Goal: Task Accomplishment & Management: Manage account settings

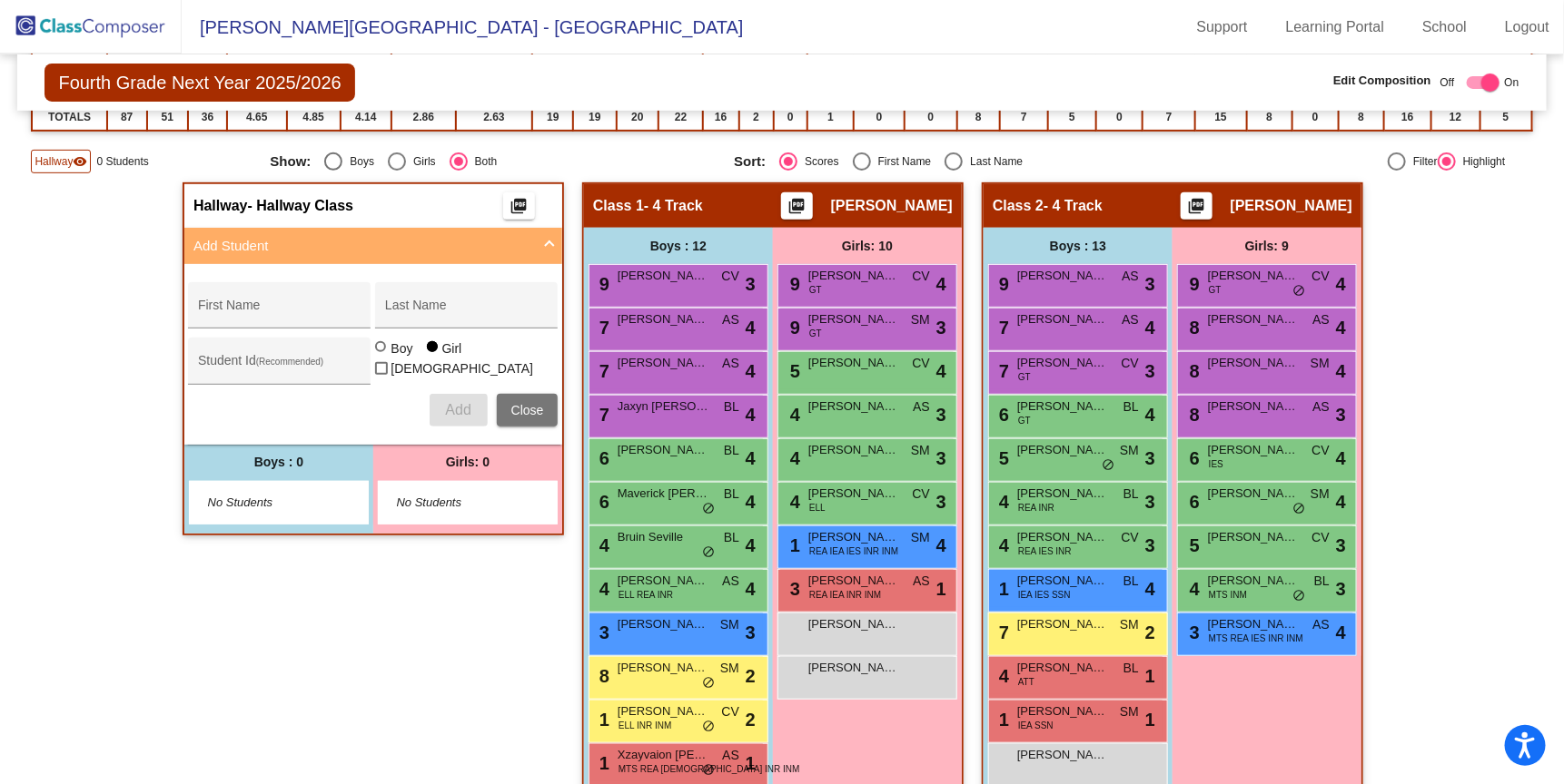
scroll to position [314, 0]
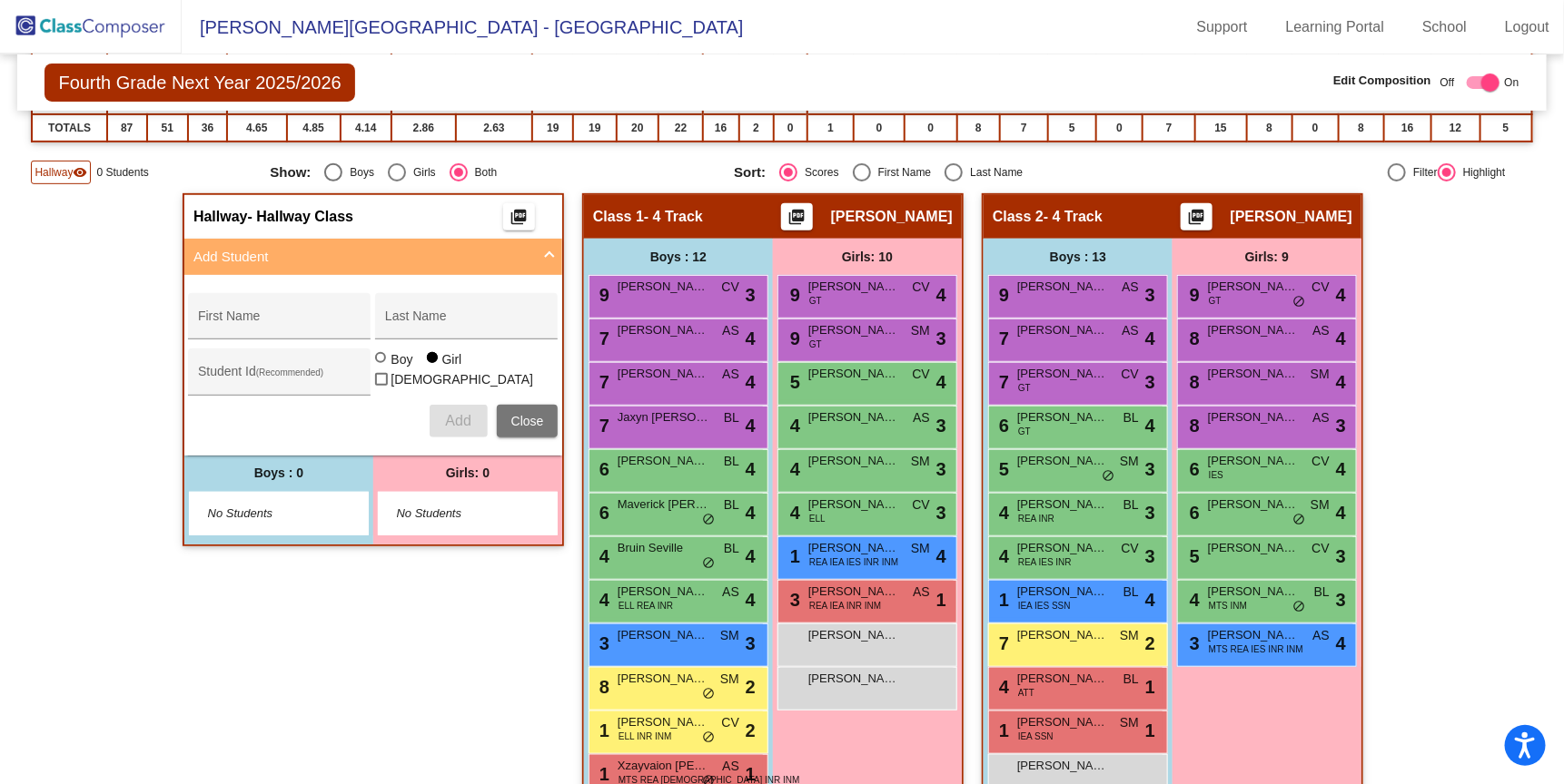
click at [77, 173] on mat-icon "visibility" at bounding box center [80, 172] width 15 height 15
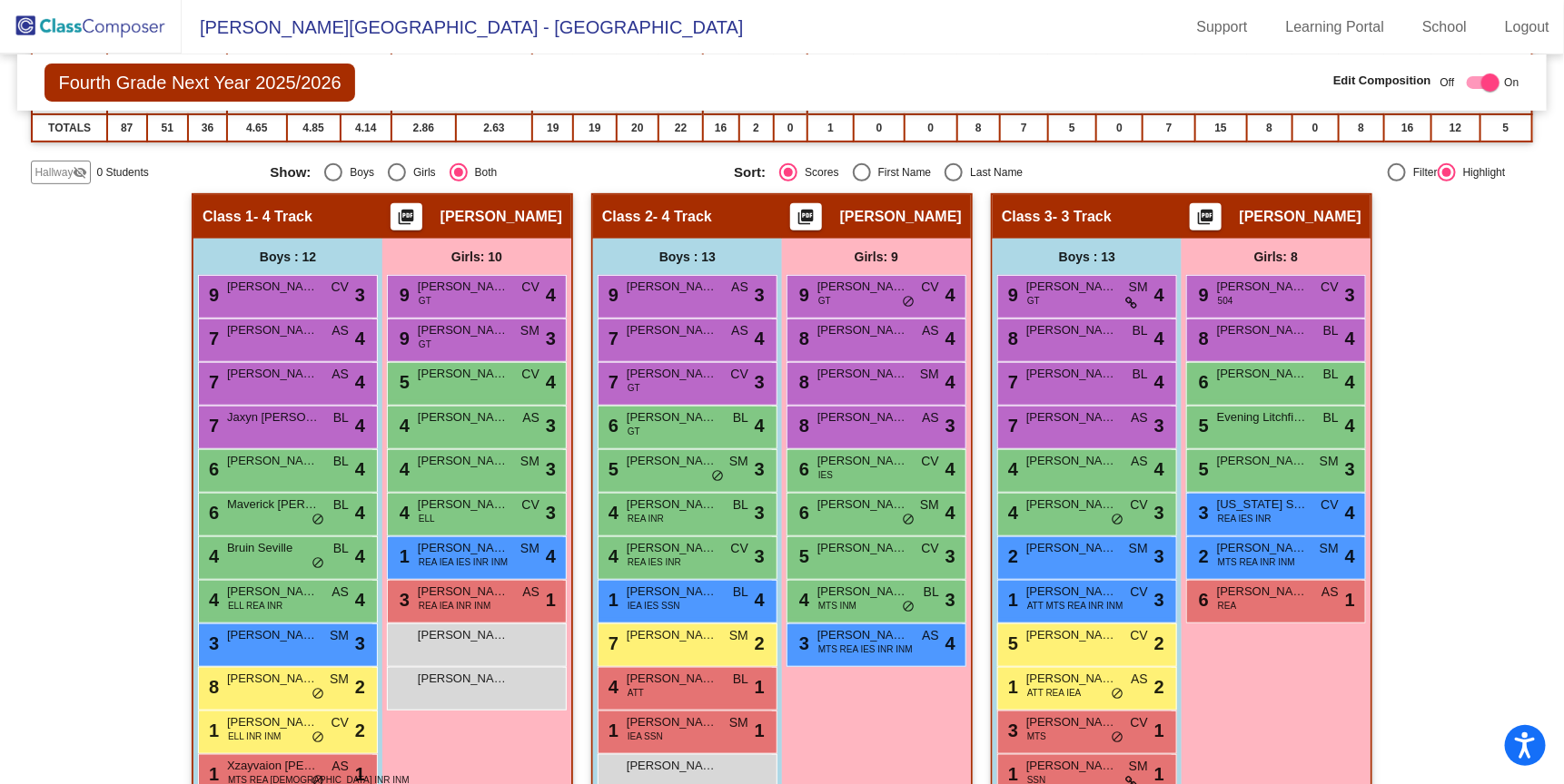
click at [117, 31] on img at bounding box center [91, 27] width 181 height 53
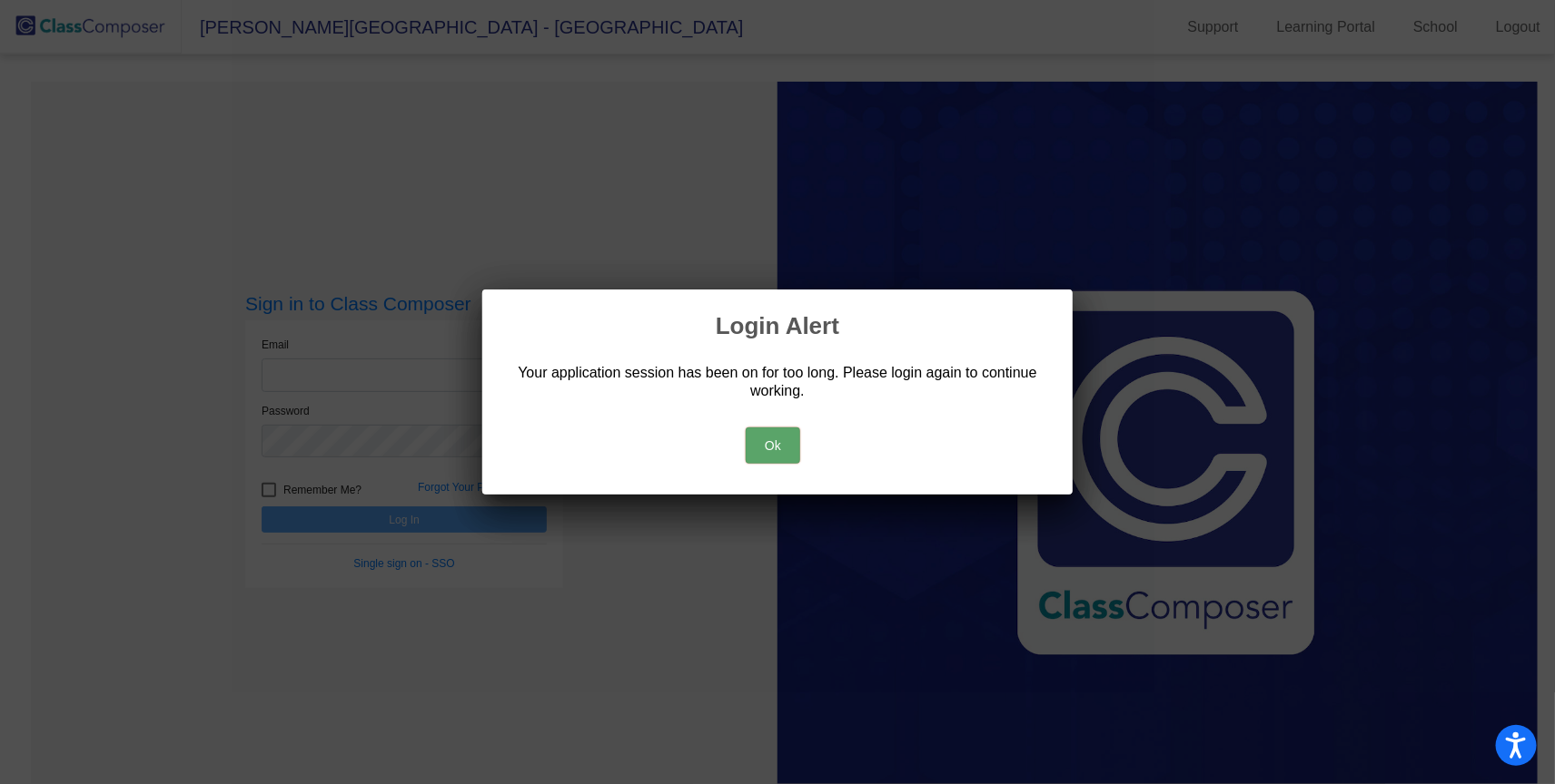
click at [761, 441] on button "Ok" at bounding box center [772, 446] width 54 height 37
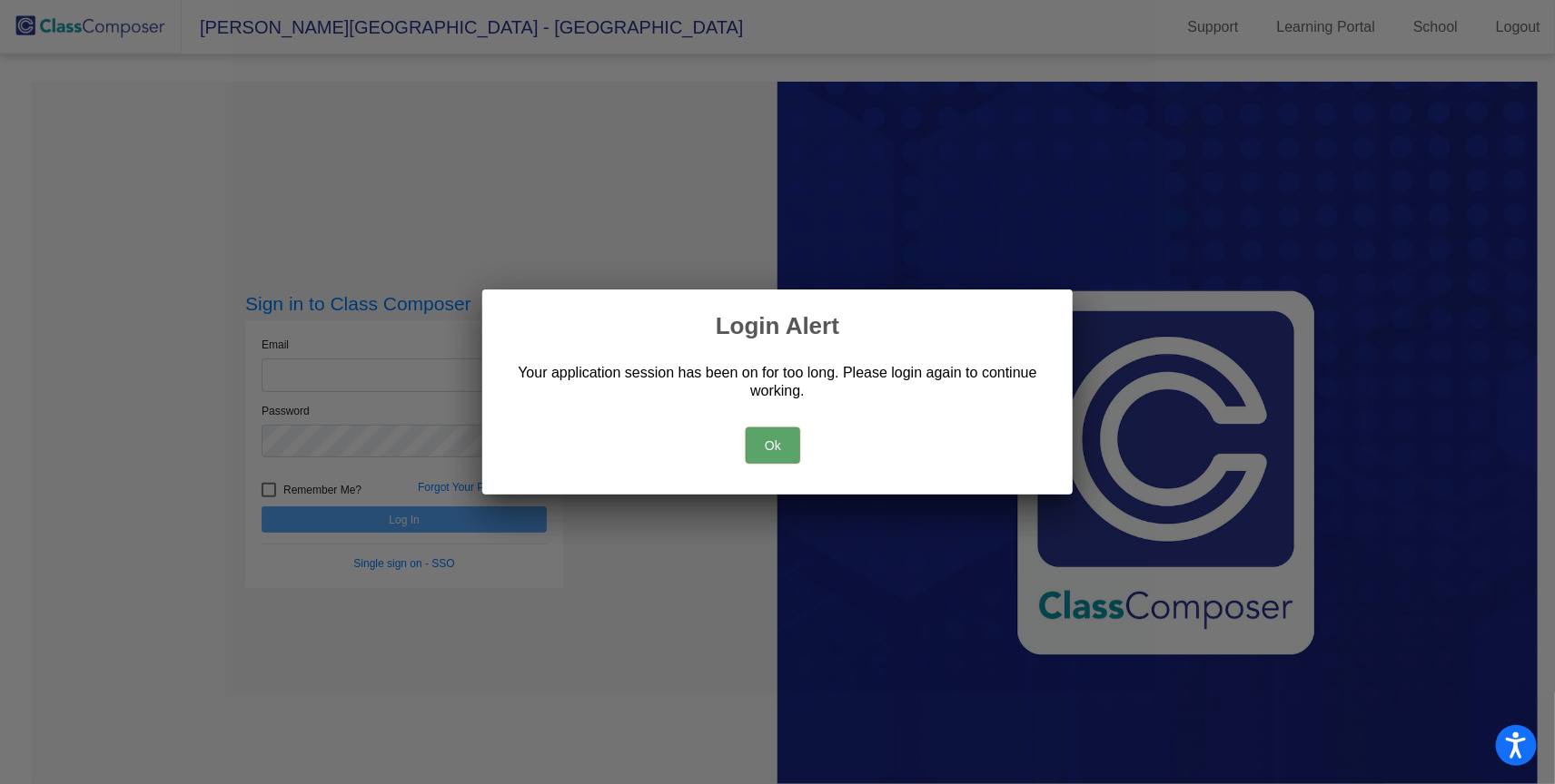
click at [758, 438] on button "Ok" at bounding box center [772, 446] width 54 height 37
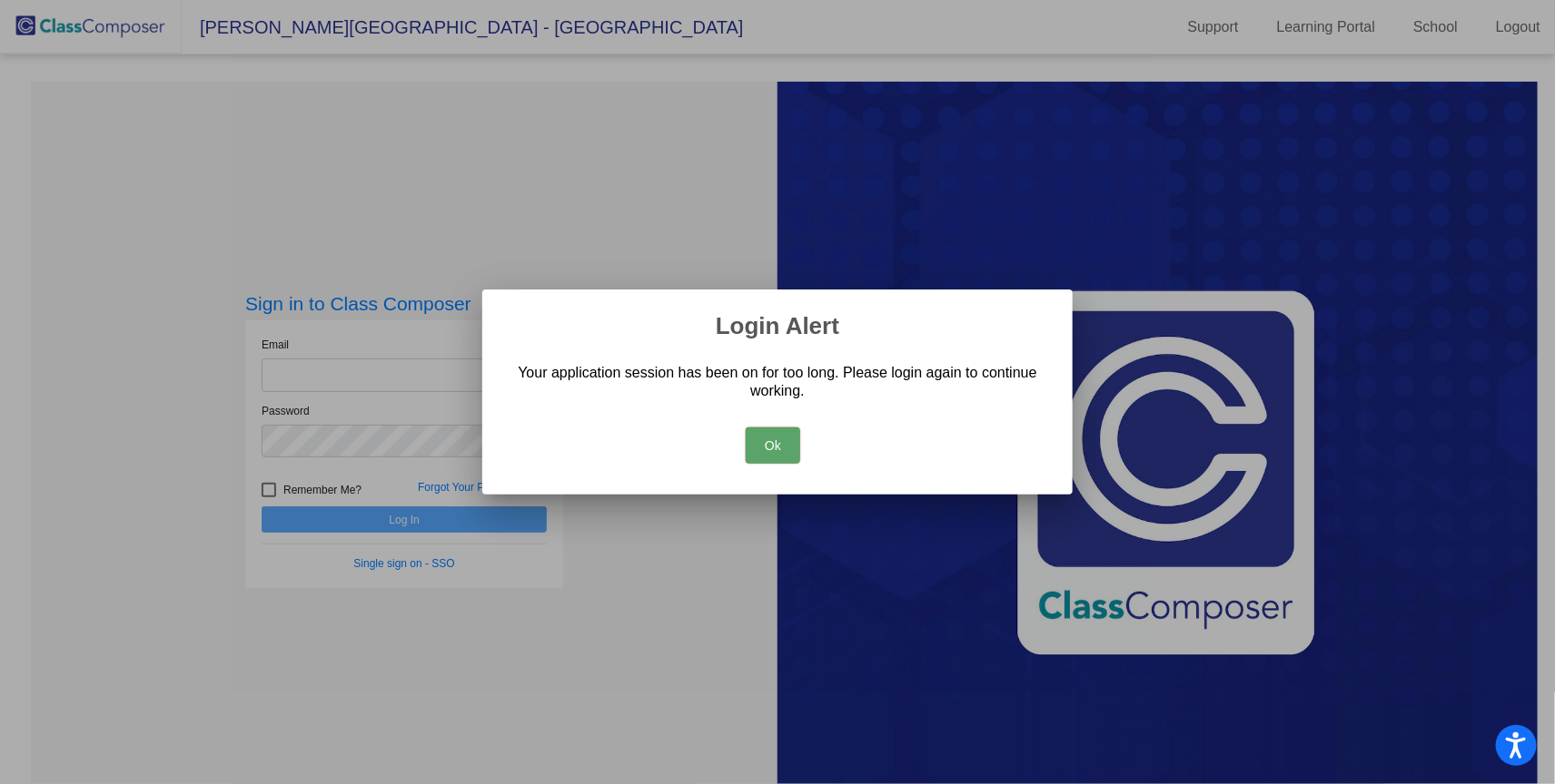
click at [791, 434] on button "Ok" at bounding box center [772, 446] width 54 height 37
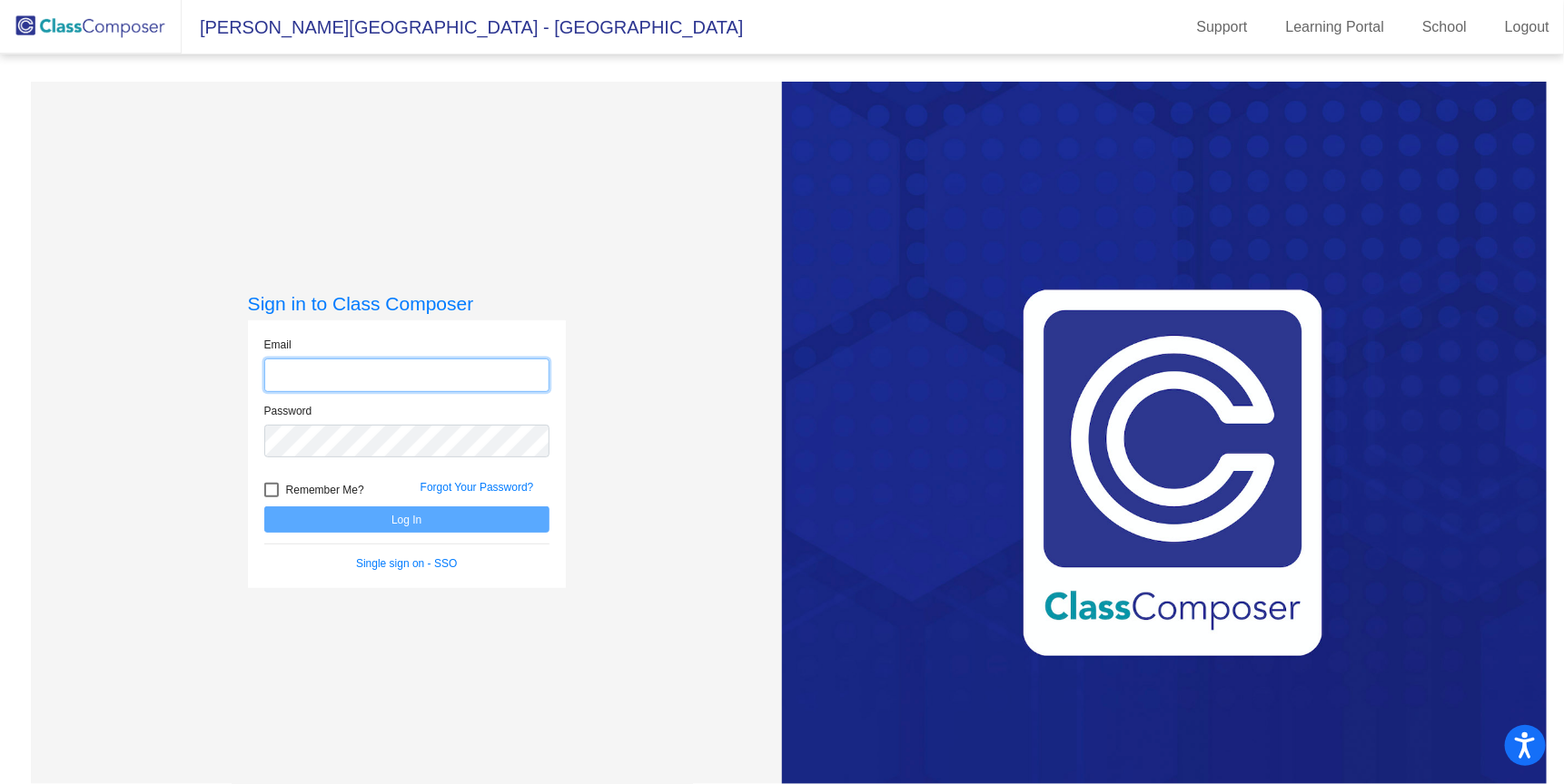
click at [313, 361] on input "email" at bounding box center [406, 376] width 285 height 34
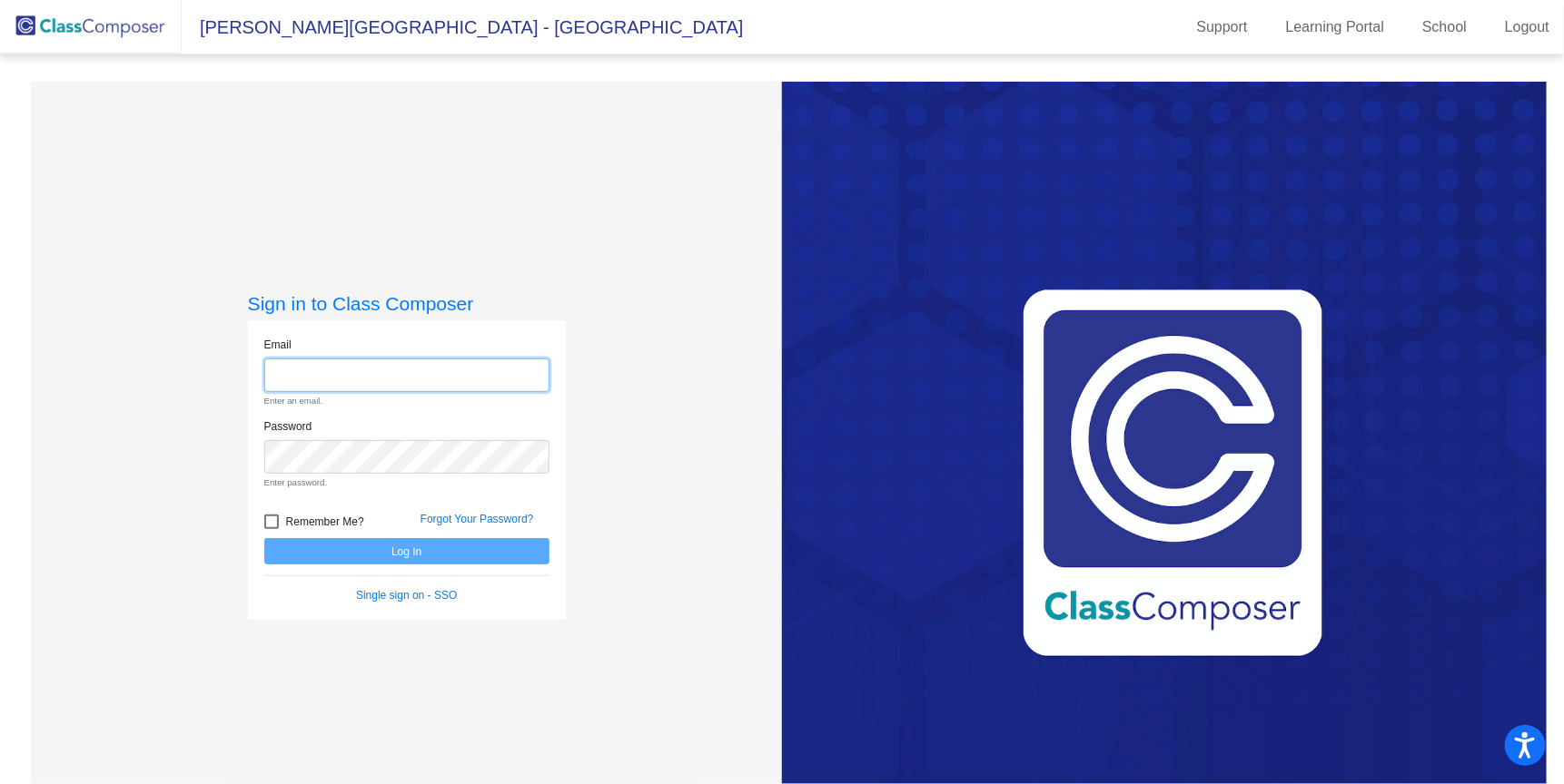
type input "[PERSON_NAME][EMAIL_ADDRESS][PERSON_NAME][DOMAIN_NAME]"
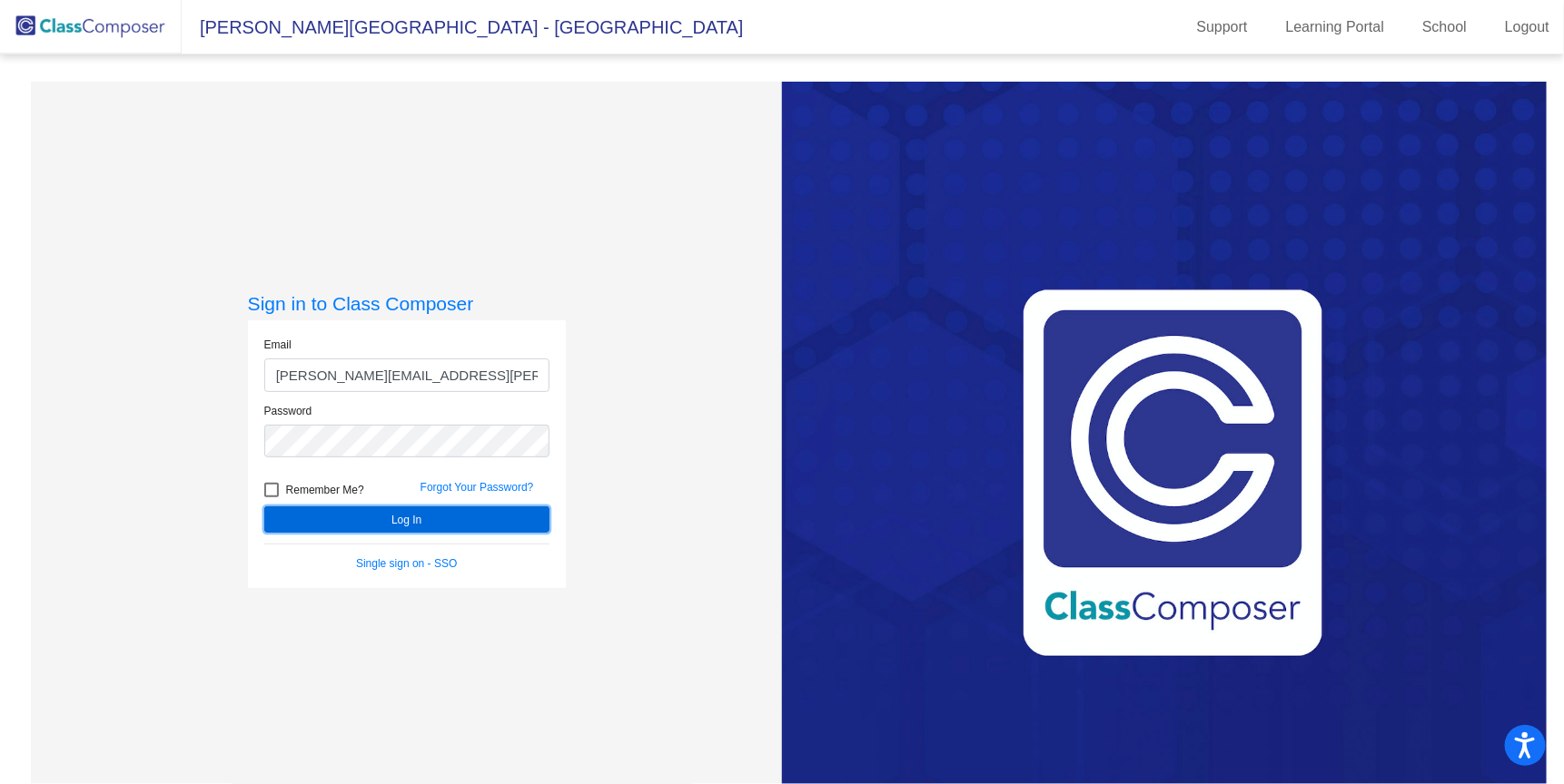
click at [449, 515] on button "Log In" at bounding box center [406, 519] width 285 height 27
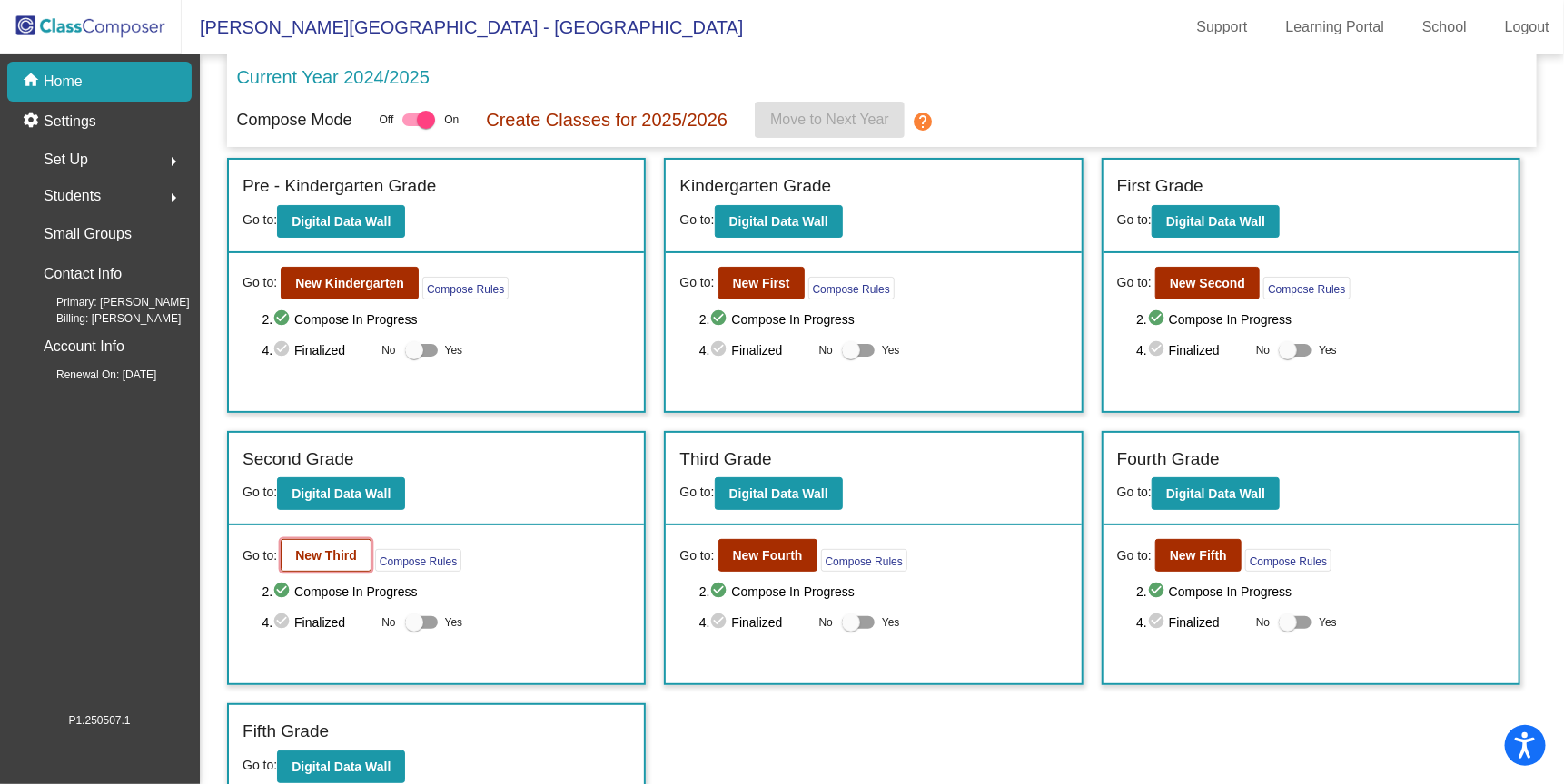
click at [315, 554] on b "New Third" at bounding box center [325, 556] width 61 height 15
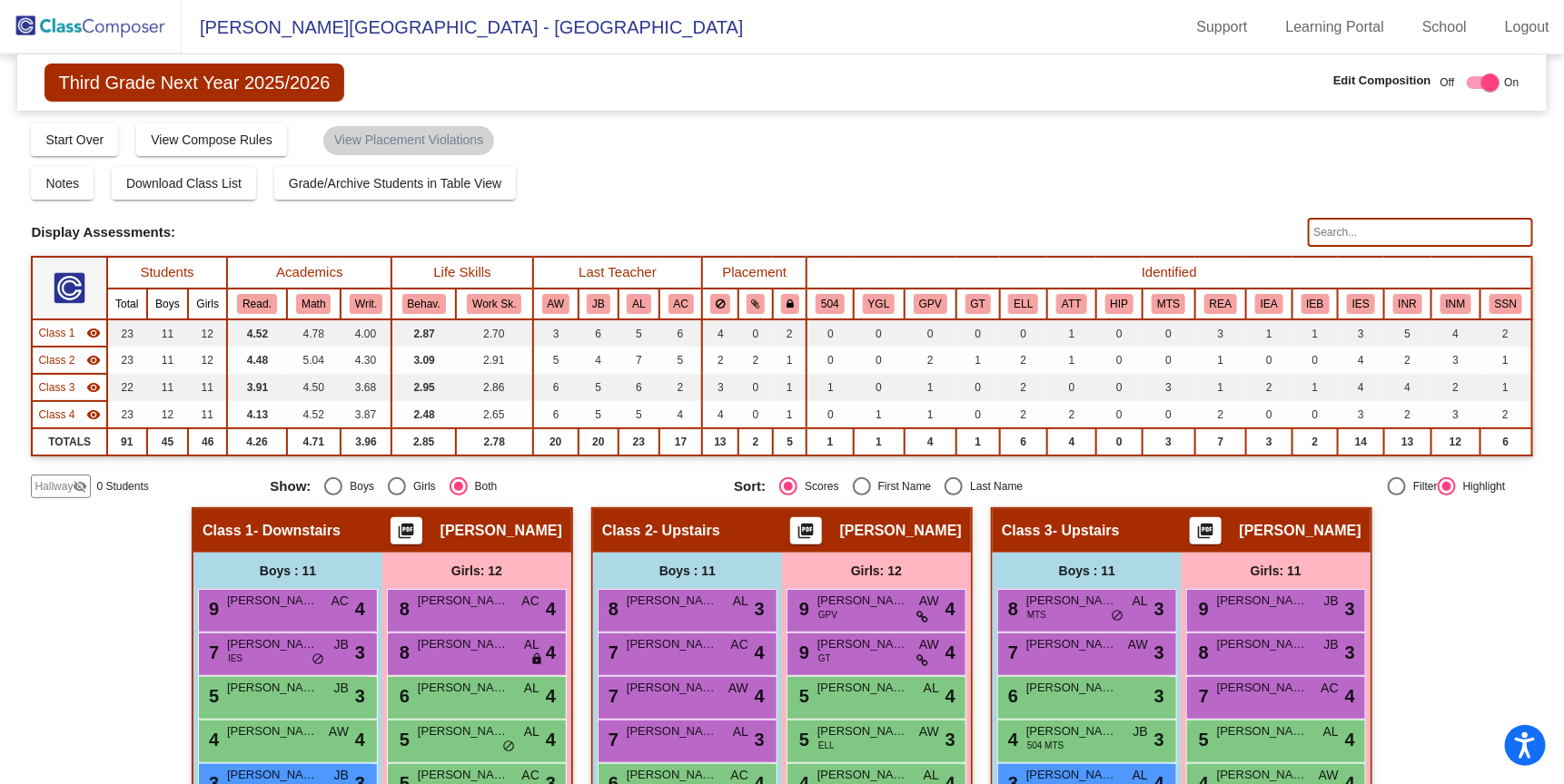
click at [72, 479] on mat-icon "visibility_off" at bounding box center [80, 486] width 15 height 15
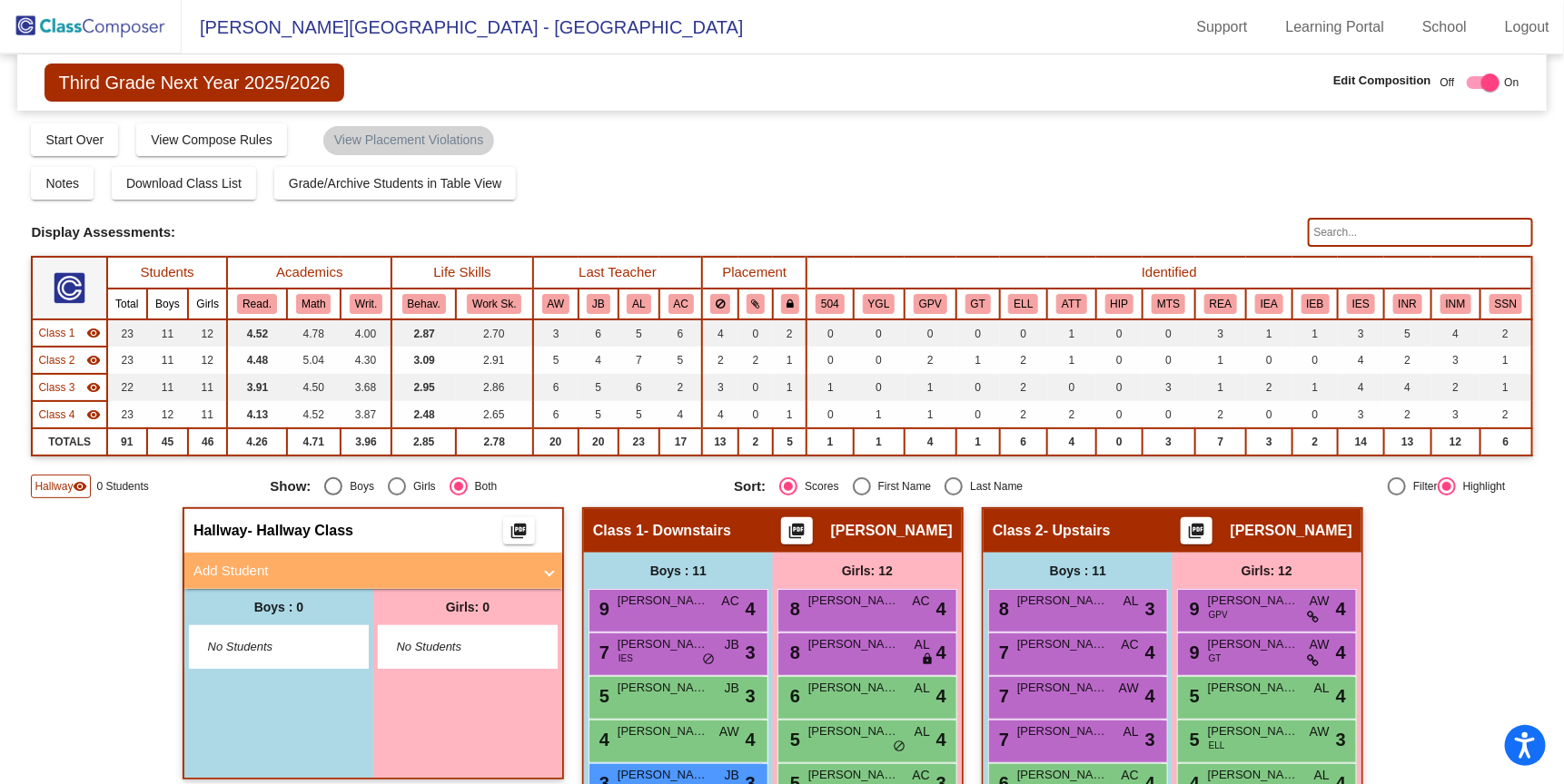
click at [300, 575] on mat-panel-title "Add Student" at bounding box center [362, 572] width 338 height 21
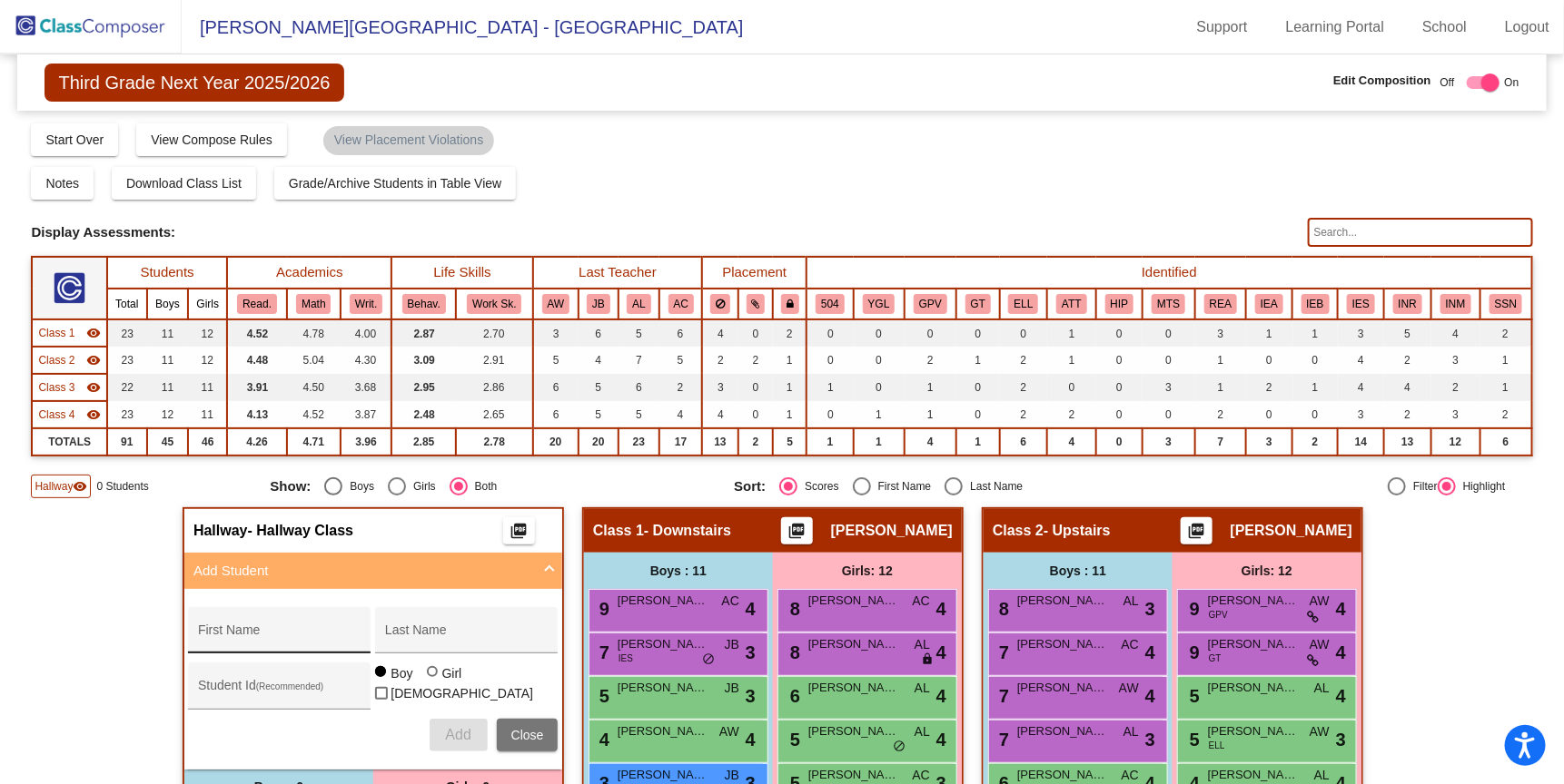
click at [271, 639] on input "First Name" at bounding box center [279, 637] width 163 height 15
type input "a"
type input "Alivia"
type input "[PERSON_NAME]"
click at [427, 677] on div at bounding box center [432, 672] width 11 height 11
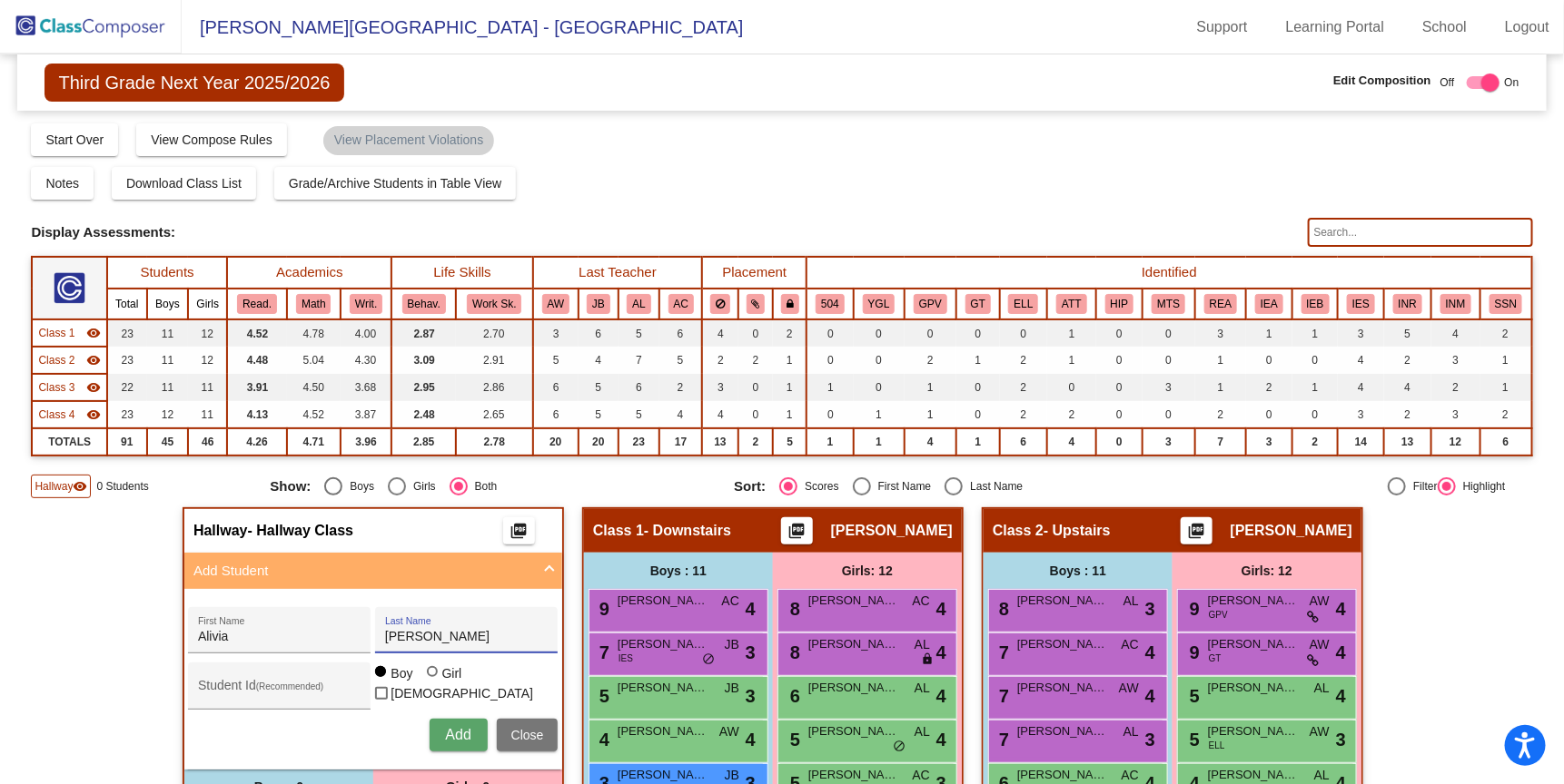
click at [433, 681] on input "Girl" at bounding box center [433, 681] width 1 height 1
radio input "true"
click at [455, 735] on span "Add" at bounding box center [458, 735] width 26 height 16
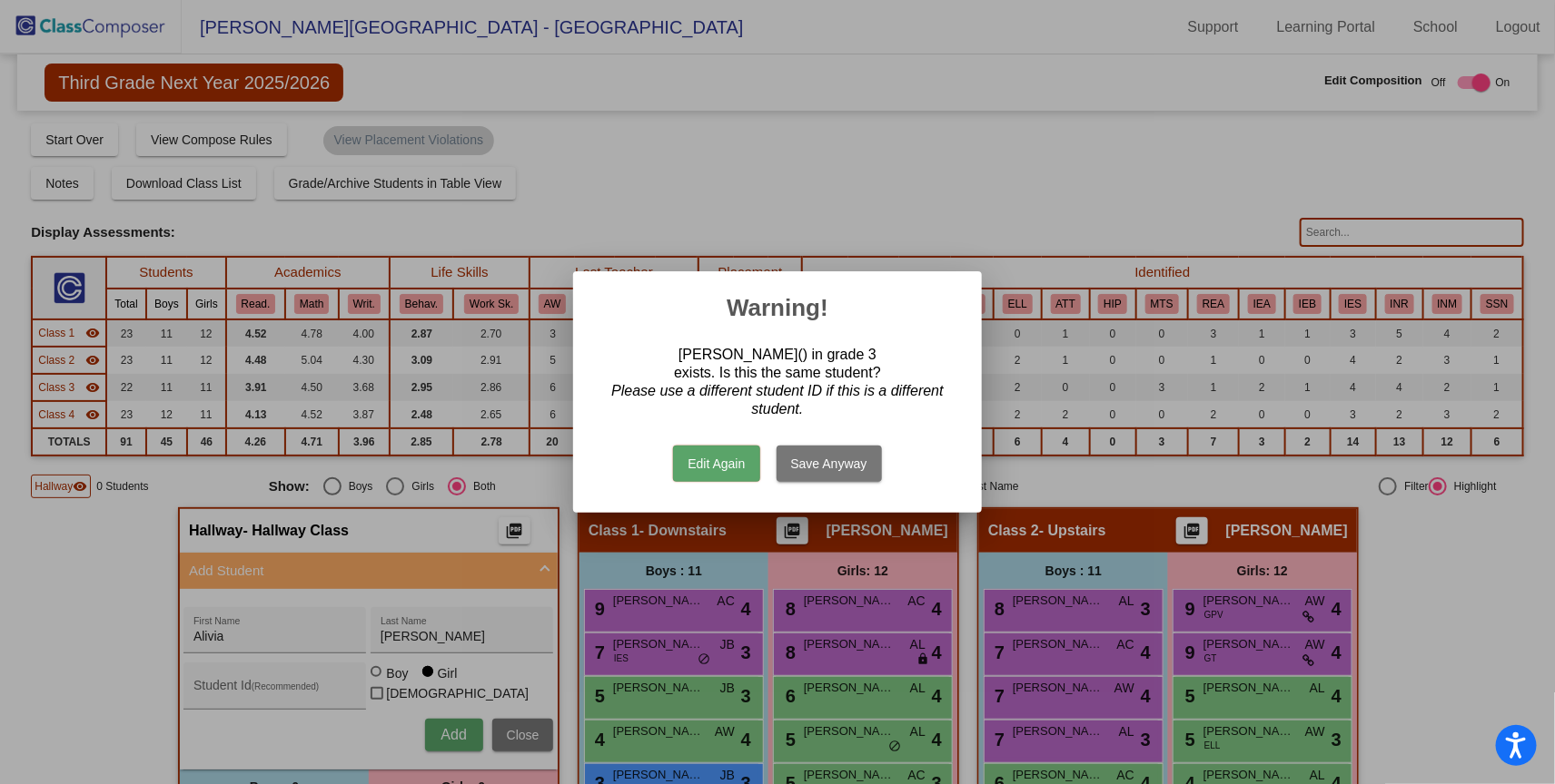
click at [816, 462] on button "Save Anyway" at bounding box center [828, 464] width 105 height 37
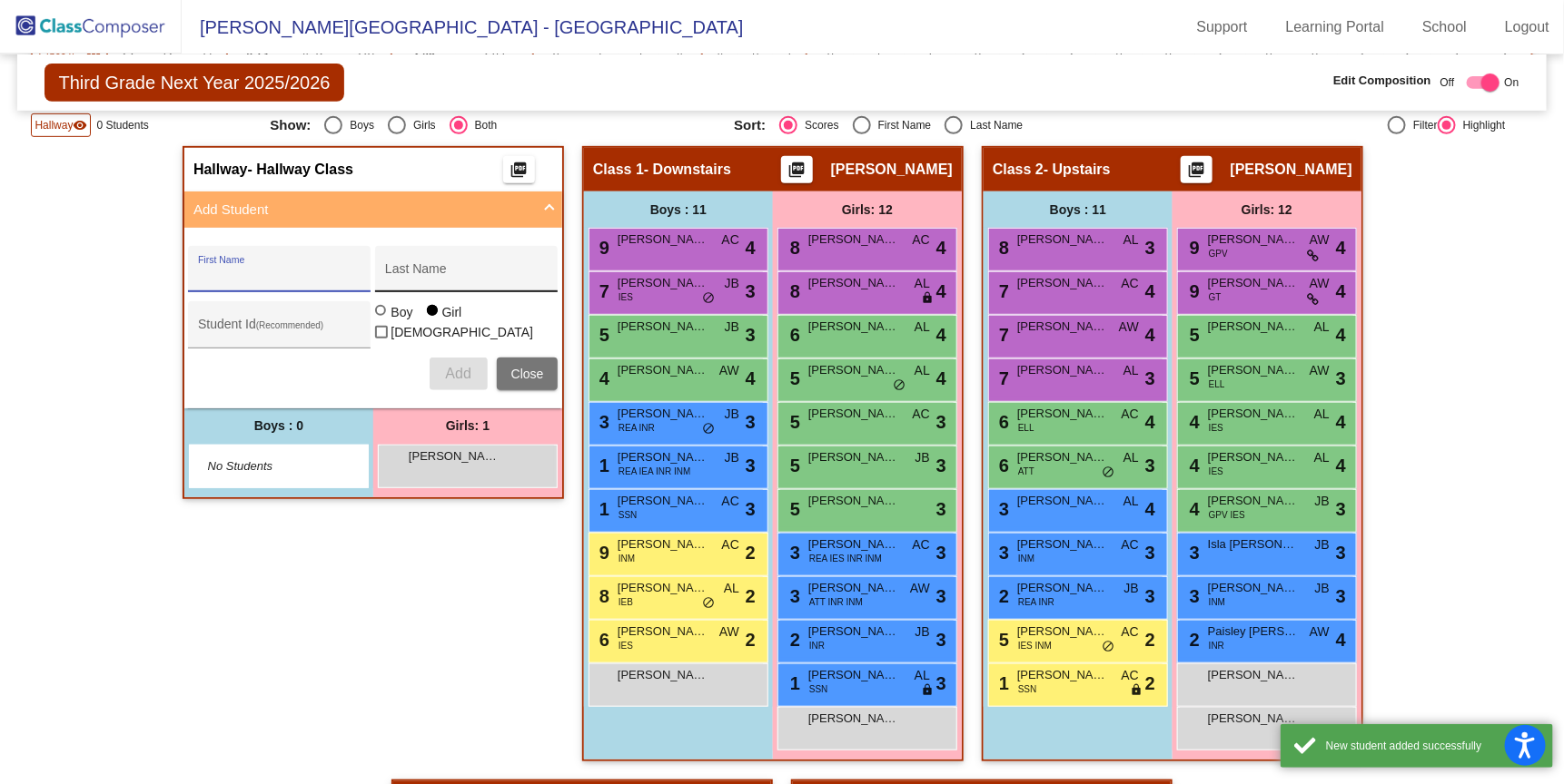
scroll to position [374, 0]
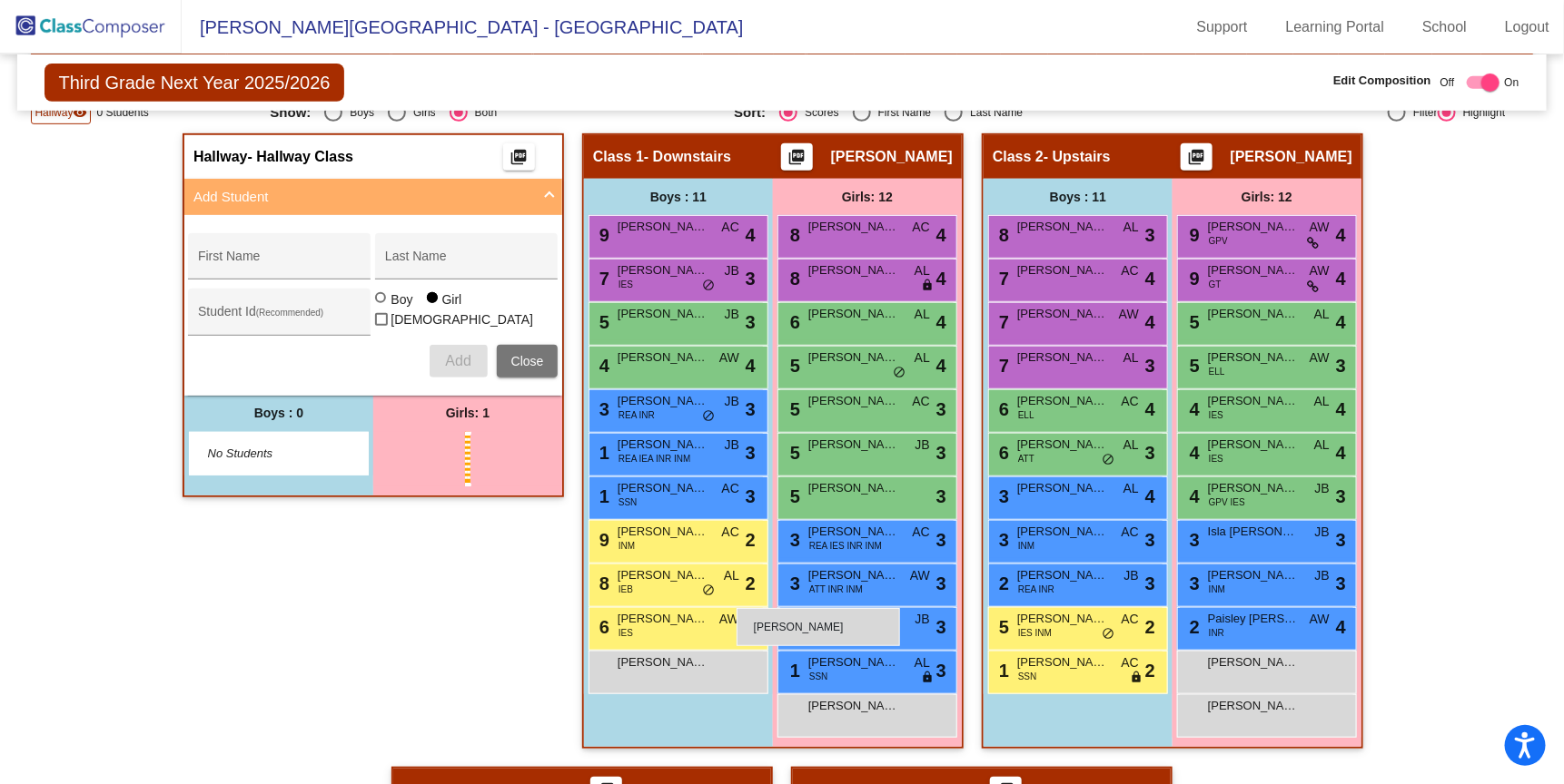
drag, startPoint x: 456, startPoint y: 456, endPoint x: 453, endPoint y: 623, distance: 167.0
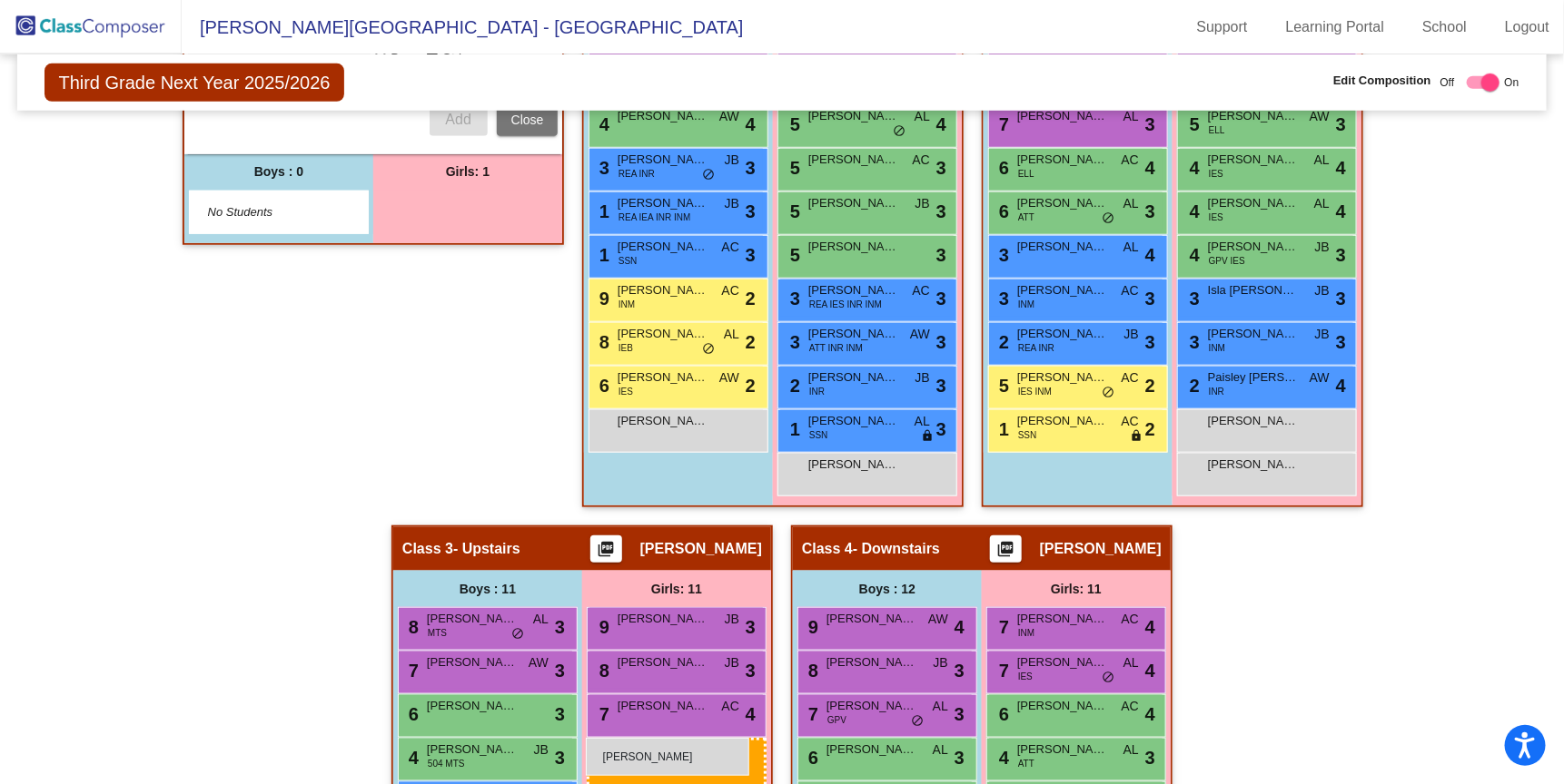
scroll to position [633, 0]
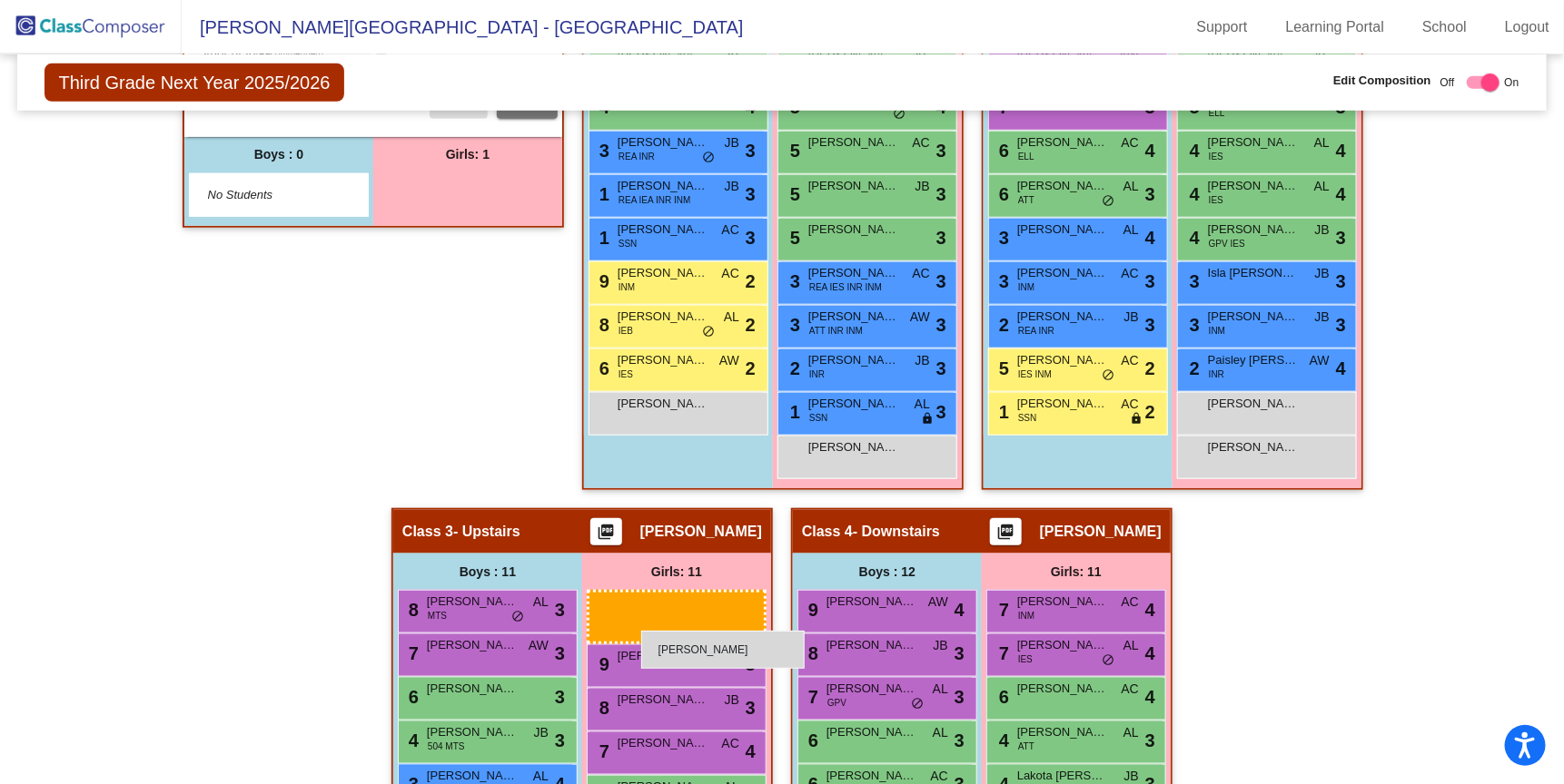
drag, startPoint x: 429, startPoint y: 452, endPoint x: 641, endPoint y: 633, distance: 278.8
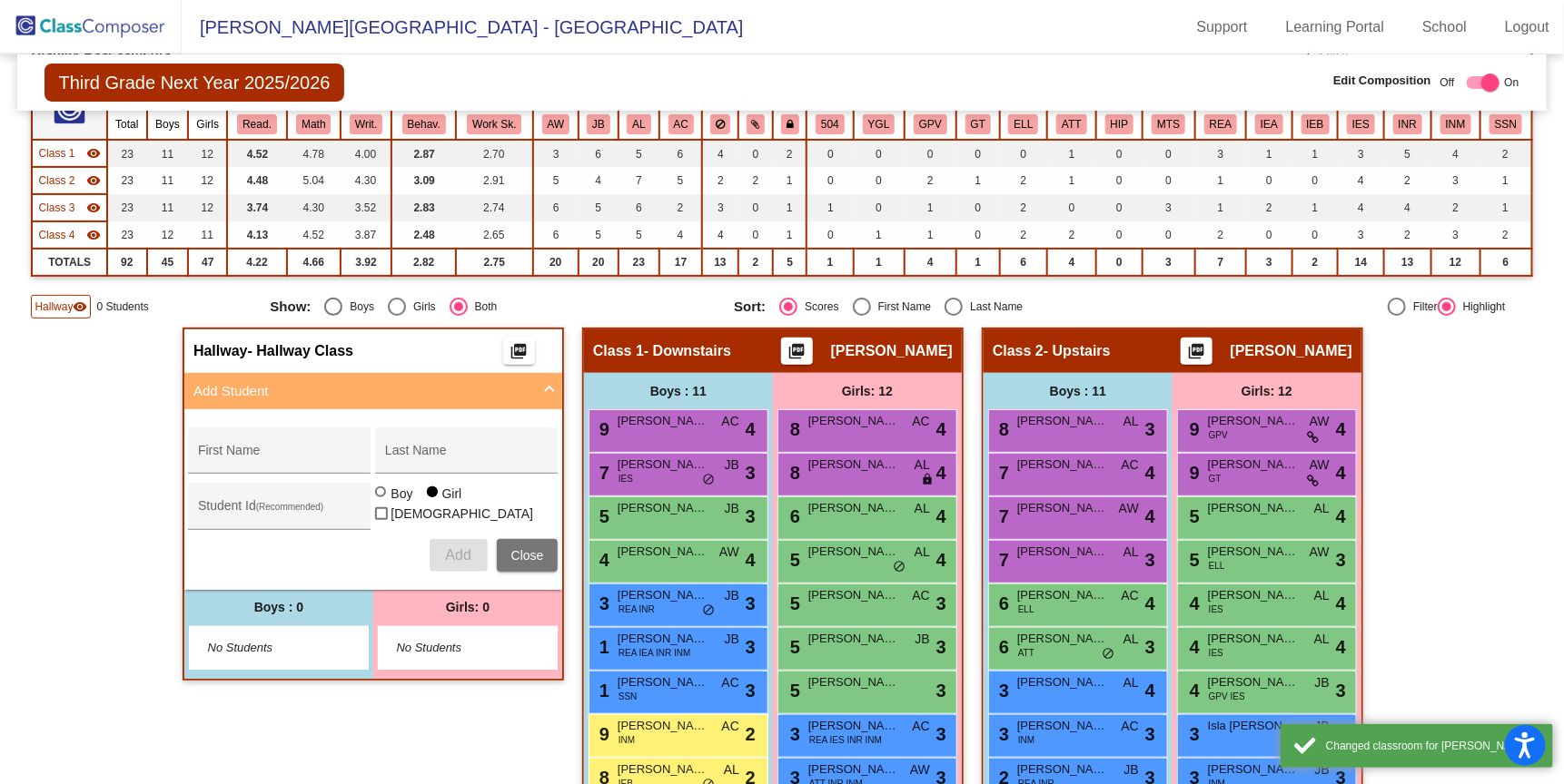
scroll to position [0, 0]
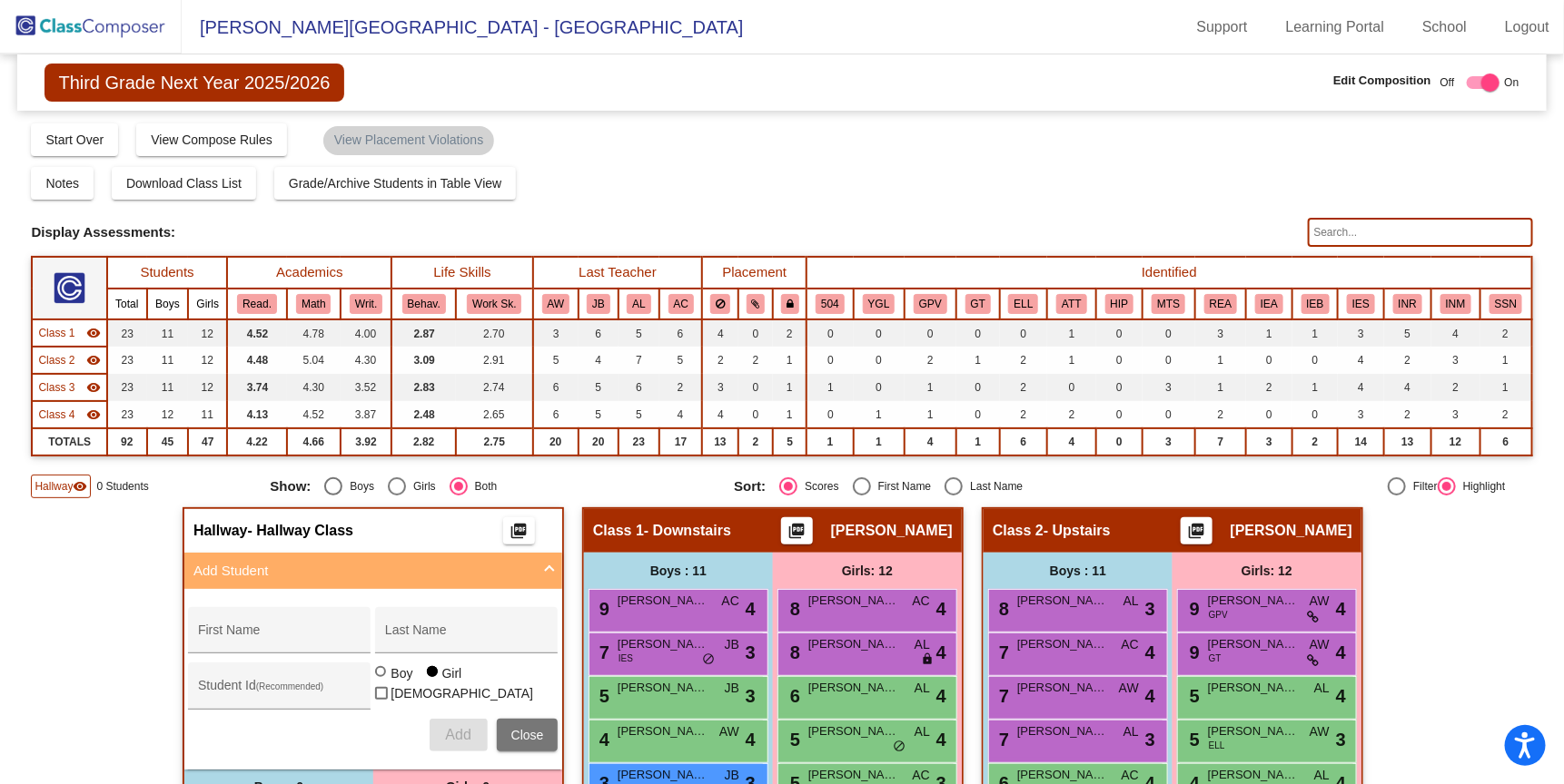
click at [57, 489] on span "Hallway" at bounding box center [54, 486] width 38 height 16
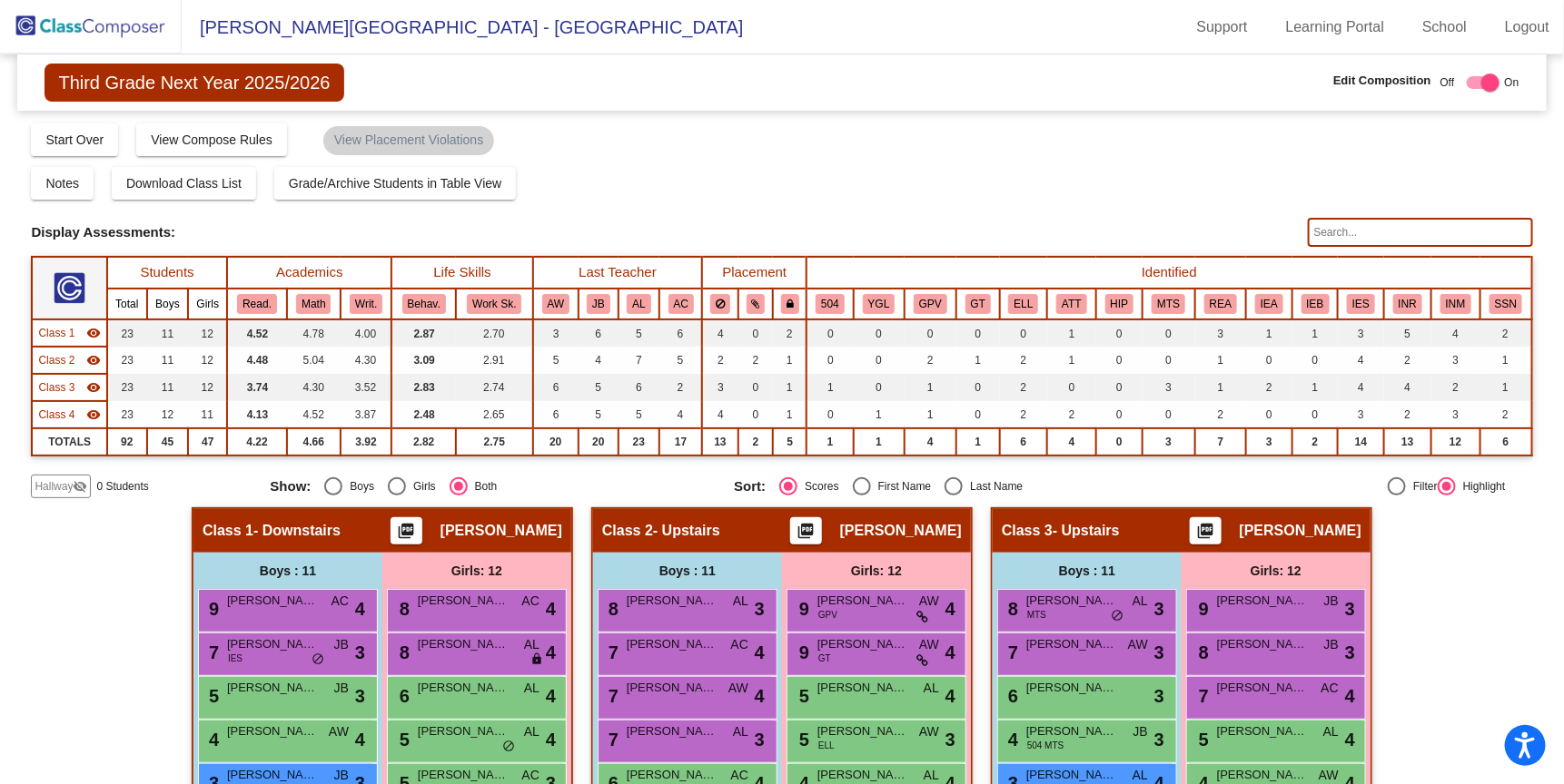
click at [105, 23] on img at bounding box center [91, 27] width 181 height 53
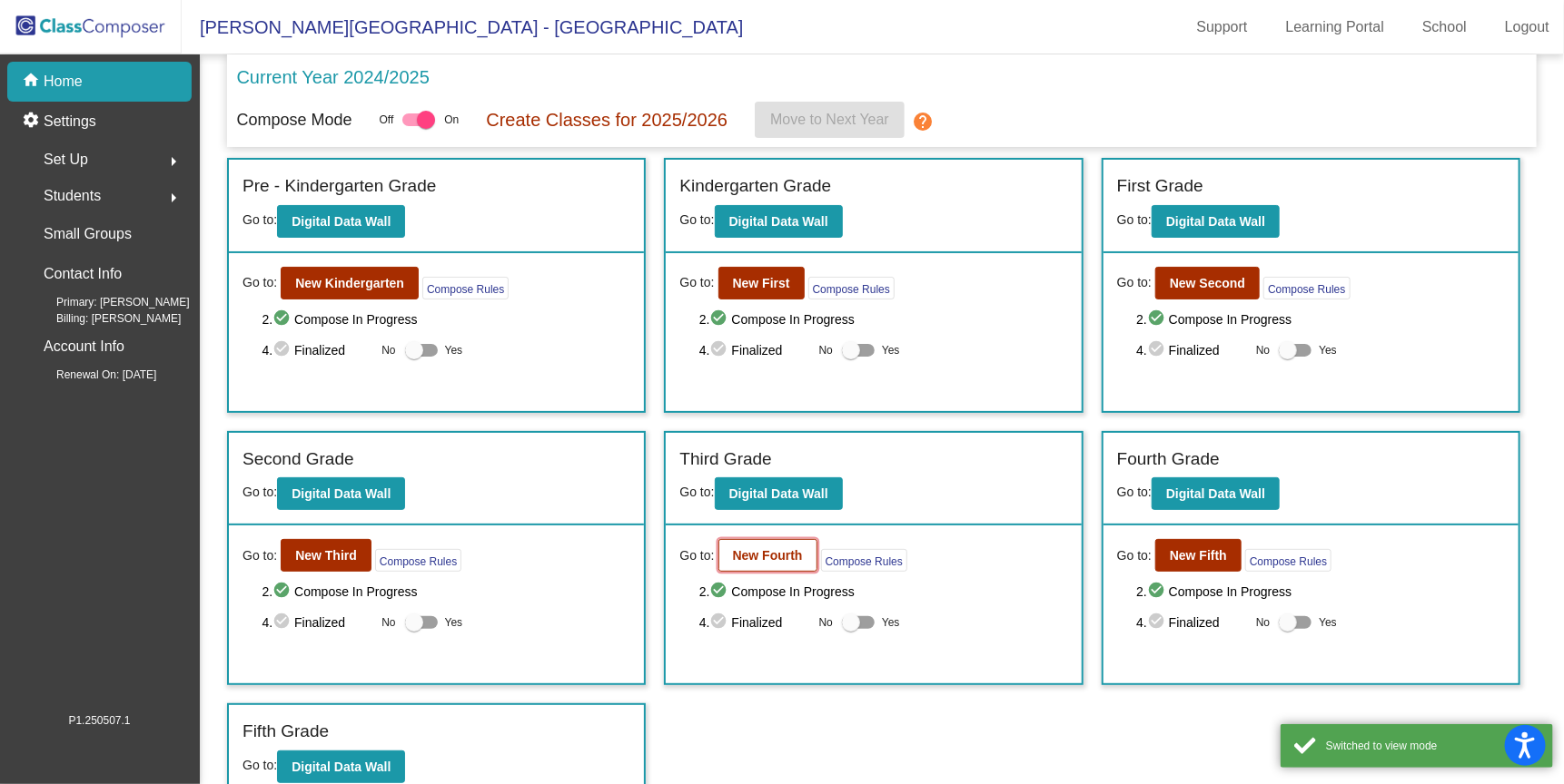
click at [733, 555] on b "New Fourth" at bounding box center [768, 556] width 70 height 15
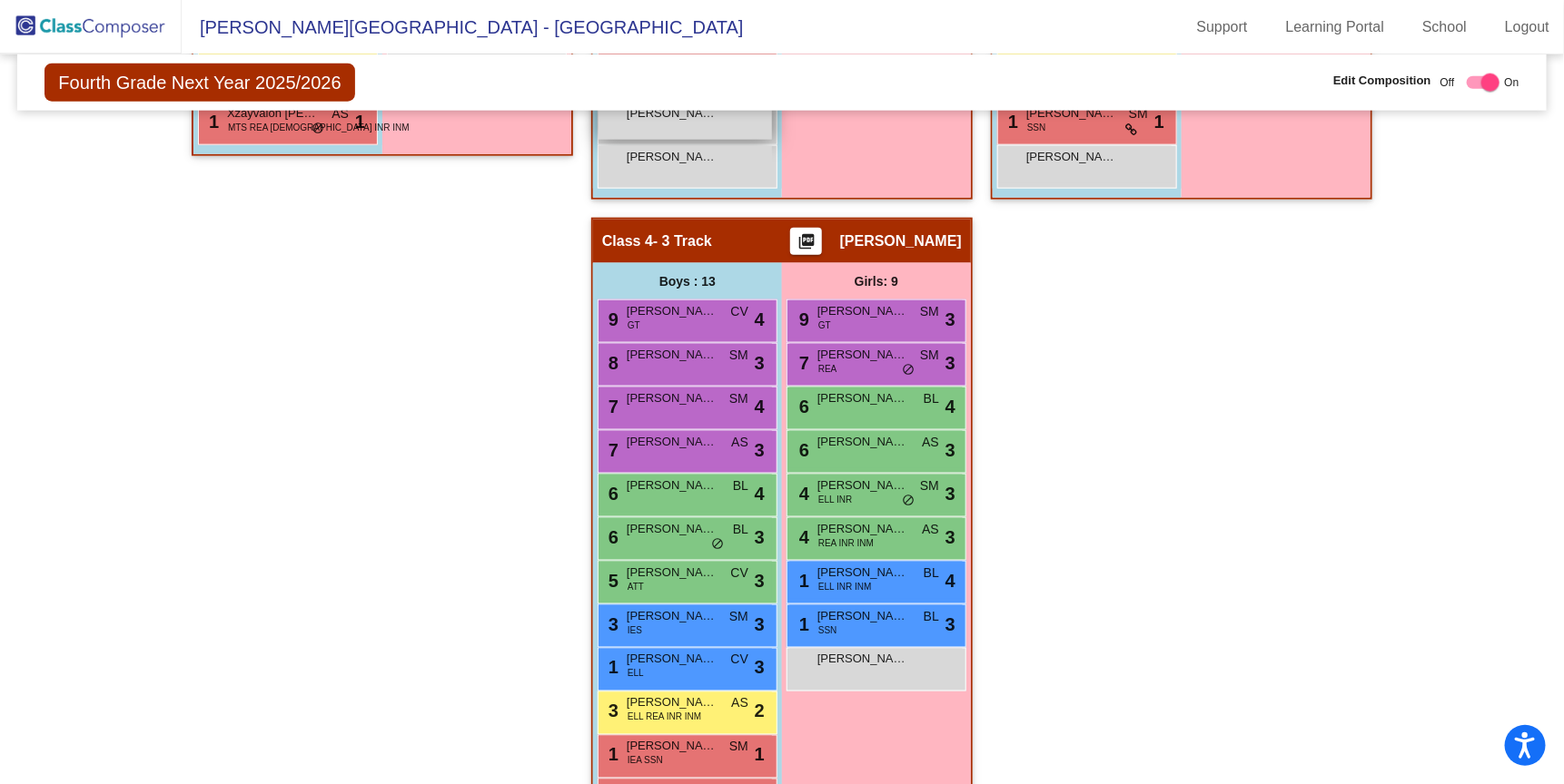
scroll to position [1075, 0]
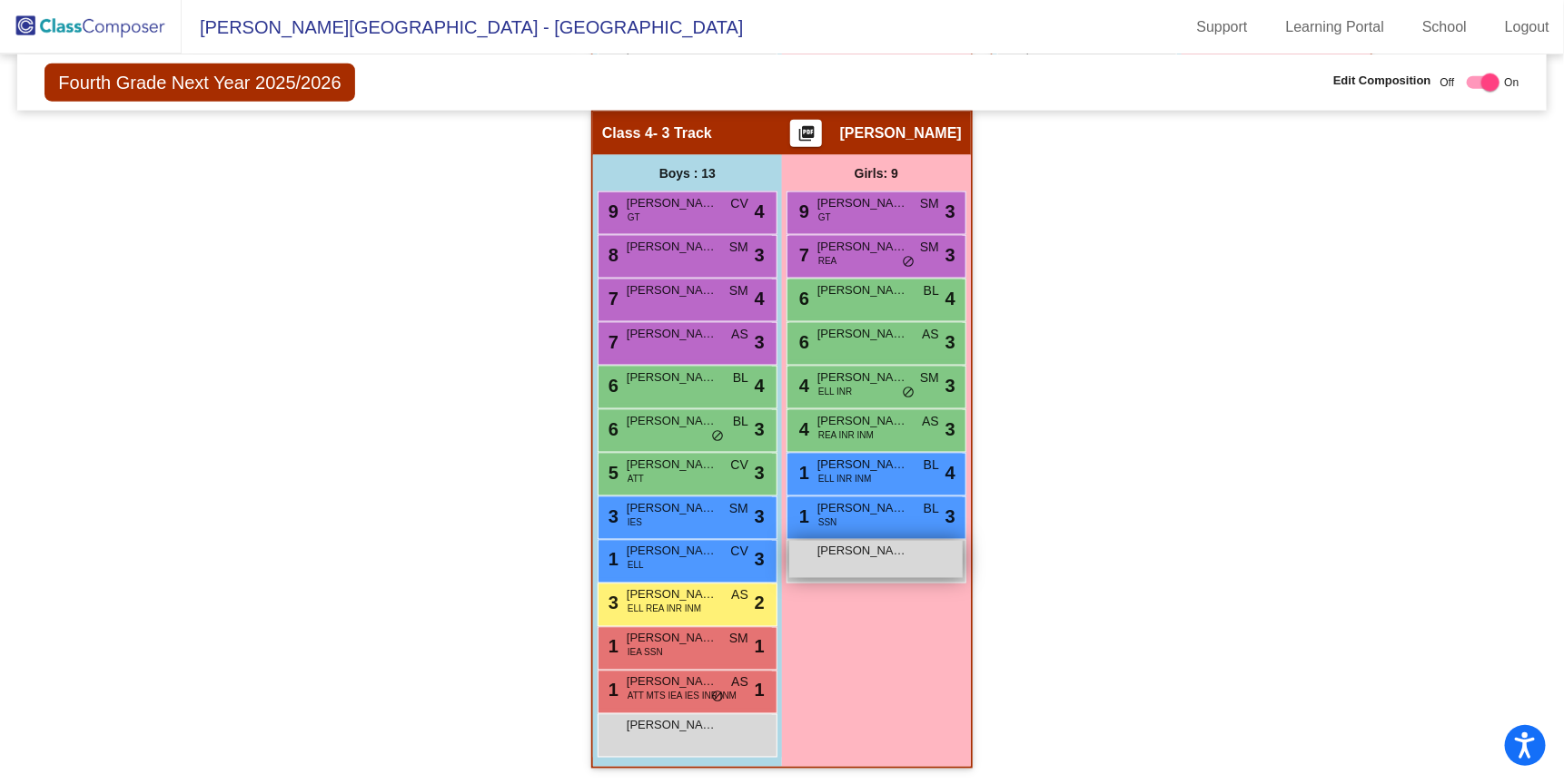
click at [869, 569] on div "[PERSON_NAME] lock do_not_disturb_alt" at bounding box center [875, 560] width 173 height 38
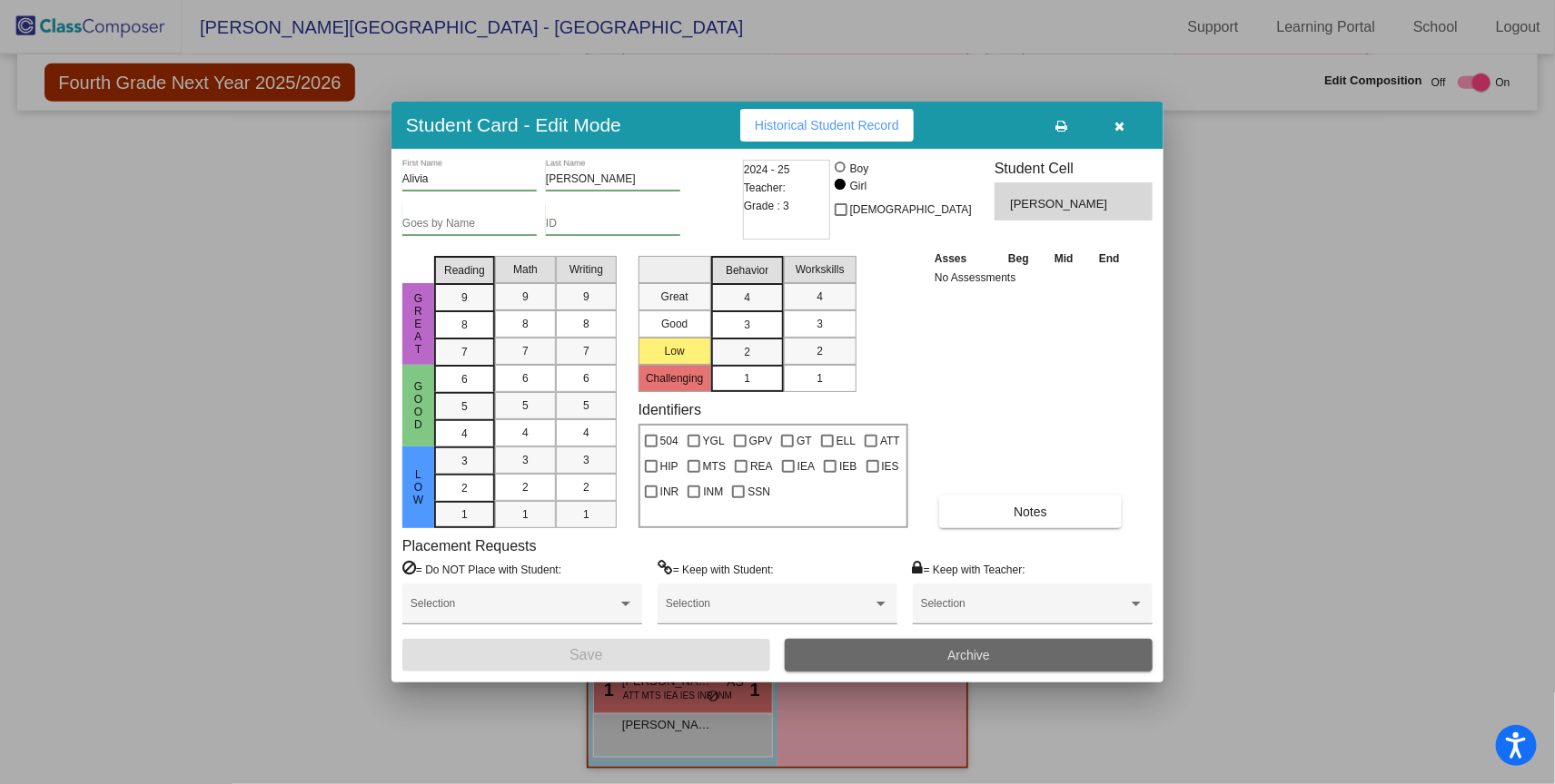
click at [902, 663] on button "Archive" at bounding box center [968, 656] width 367 height 33
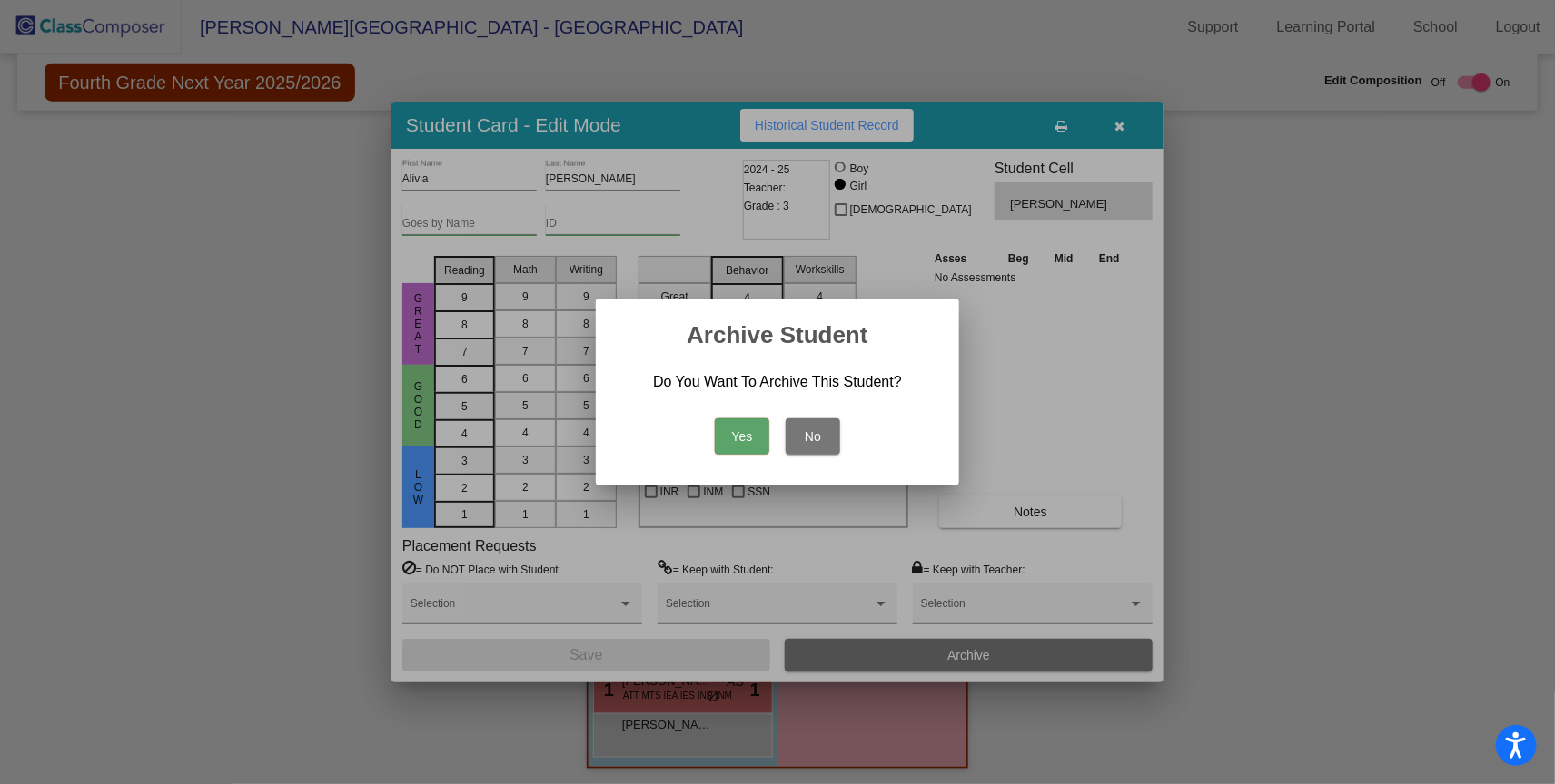
click at [736, 434] on button "Yes" at bounding box center [741, 437] width 54 height 37
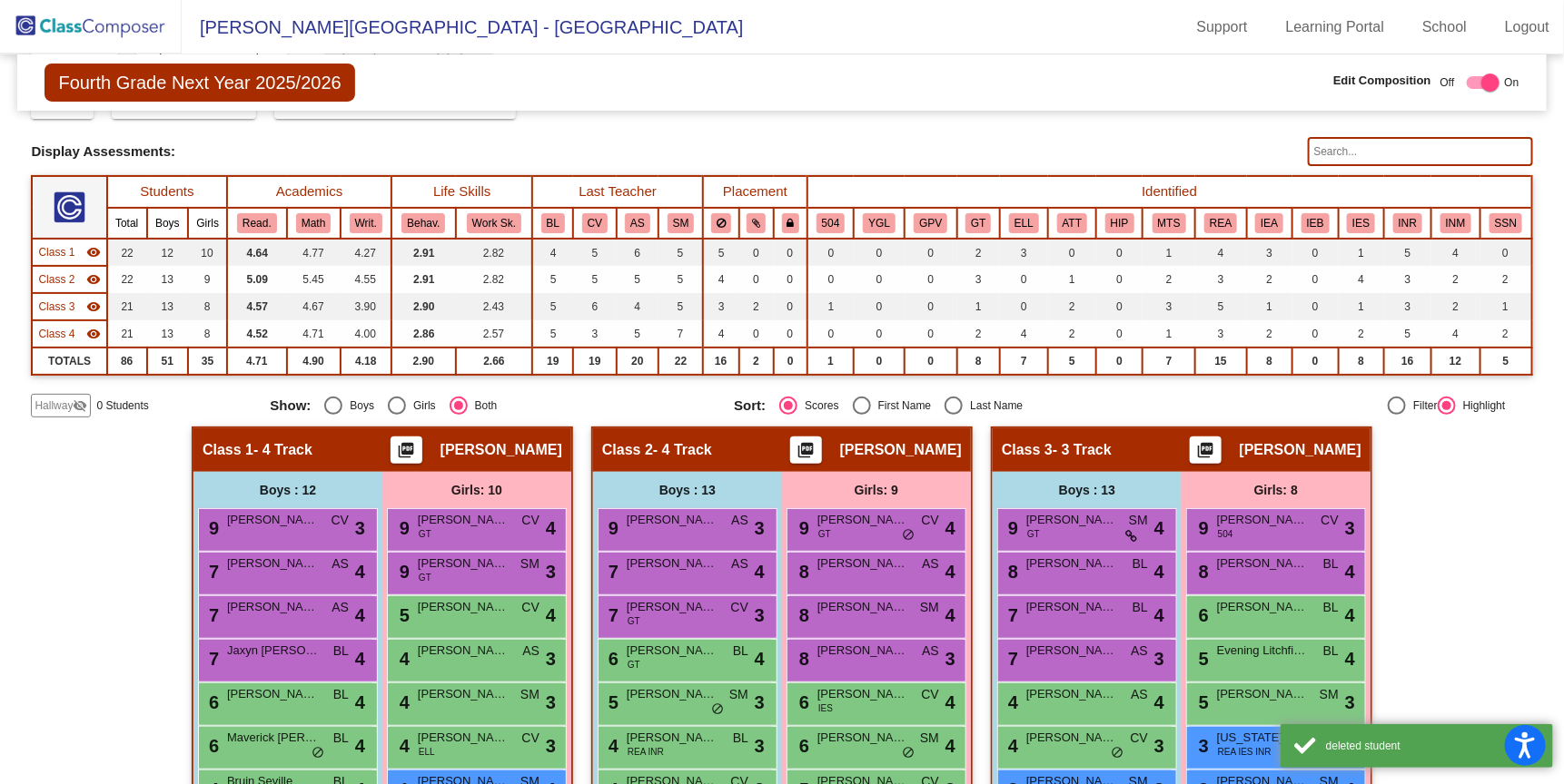
scroll to position [0, 0]
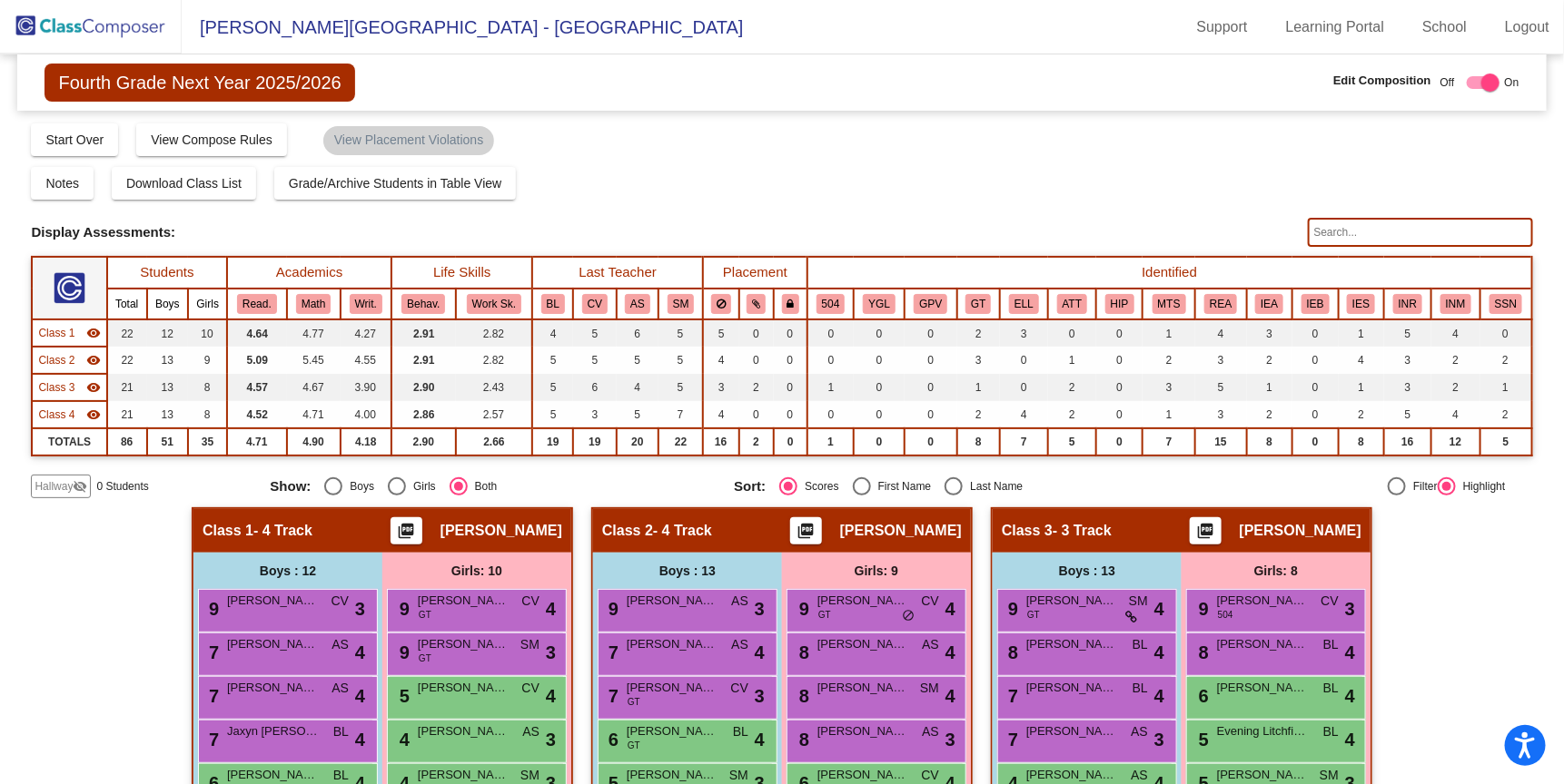
click at [121, 13] on img at bounding box center [91, 27] width 181 height 53
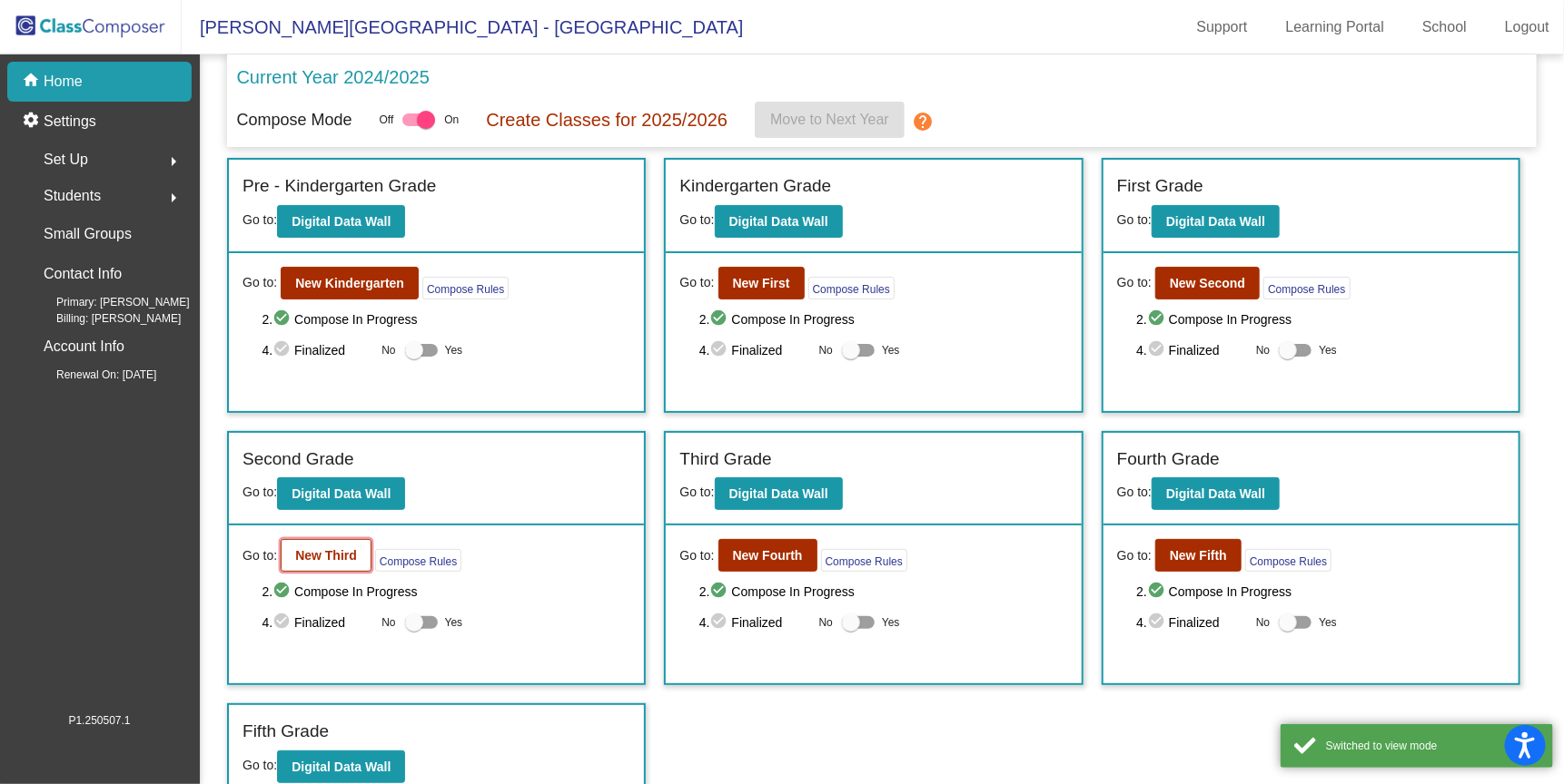
click at [349, 553] on b "New Third" at bounding box center [325, 556] width 61 height 15
